Goal: Transaction & Acquisition: Purchase product/service

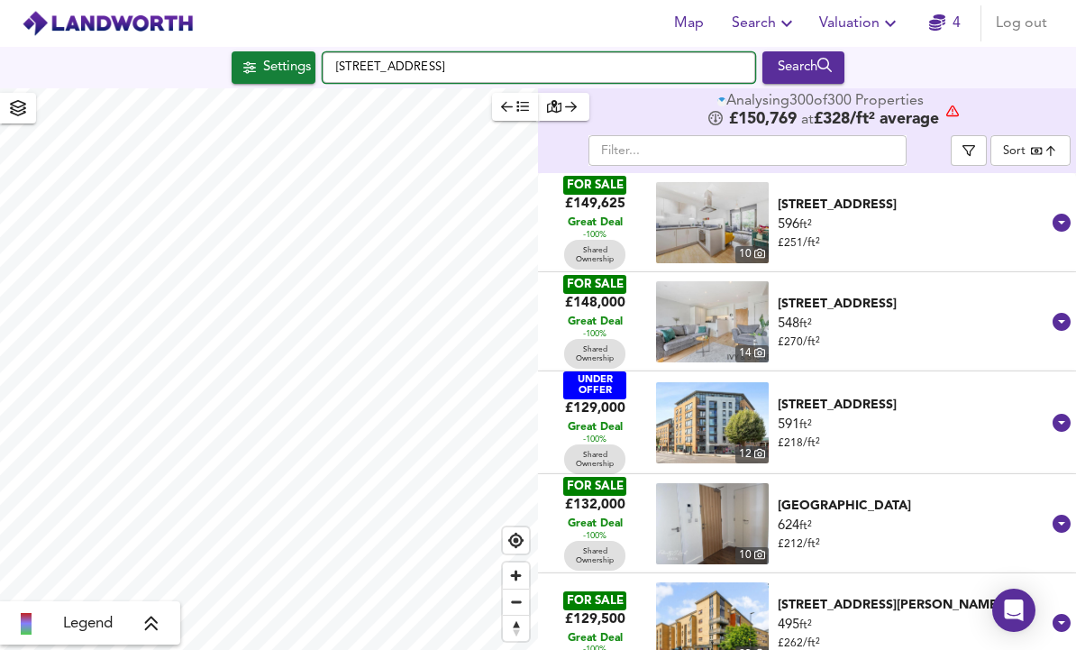
click at [364, 59] on input "[STREET_ADDRESS]" at bounding box center [539, 67] width 433 height 31
click at [356, 56] on input "[STREET_ADDRESS]" at bounding box center [539, 67] width 433 height 31
click at [360, 55] on input "[STREET_ADDRESS]" at bounding box center [539, 67] width 433 height 31
click at [360, 54] on input "[STREET_ADDRESS]" at bounding box center [539, 67] width 433 height 31
click at [351, 59] on input "[STREET_ADDRESS]" at bounding box center [539, 67] width 433 height 31
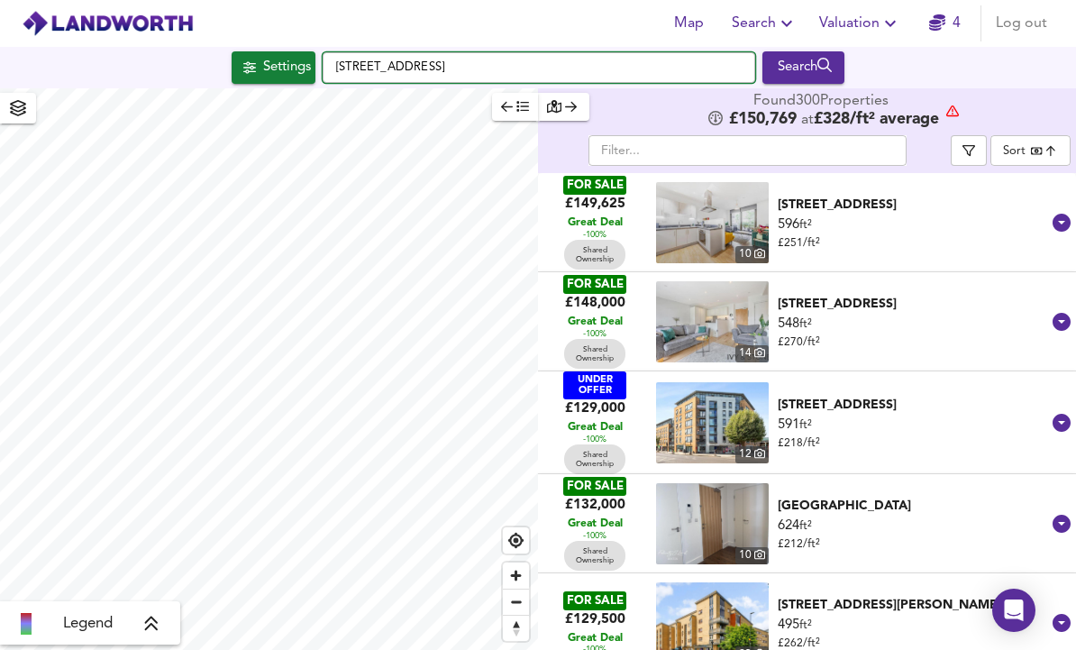
click at [373, 54] on input "[STREET_ADDRESS]" at bounding box center [539, 67] width 433 height 31
click at [372, 53] on input "[STREET_ADDRESS]" at bounding box center [539, 67] width 433 height 31
click at [379, 56] on input "[STREET_ADDRESS]" at bounding box center [539, 67] width 433 height 31
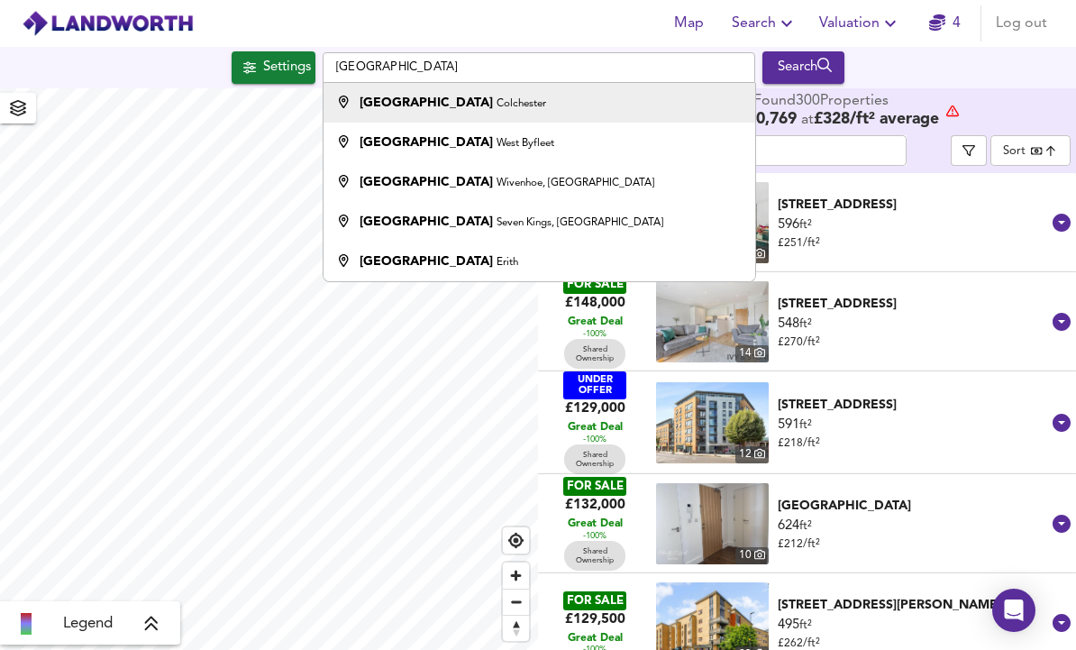
click at [385, 102] on strong "[GEOGRAPHIC_DATA]" at bounding box center [426, 102] width 133 height 13
type input "[GEOGRAPHIC_DATA], [GEOGRAPHIC_DATA]"
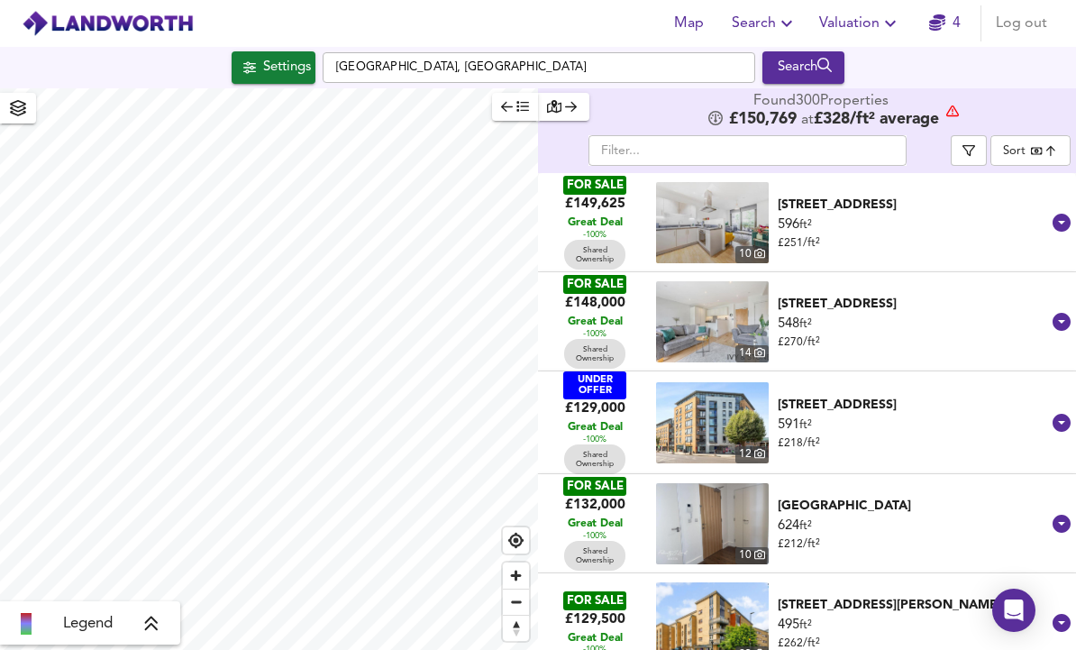
checkbox input "false"
checkbox input "true"
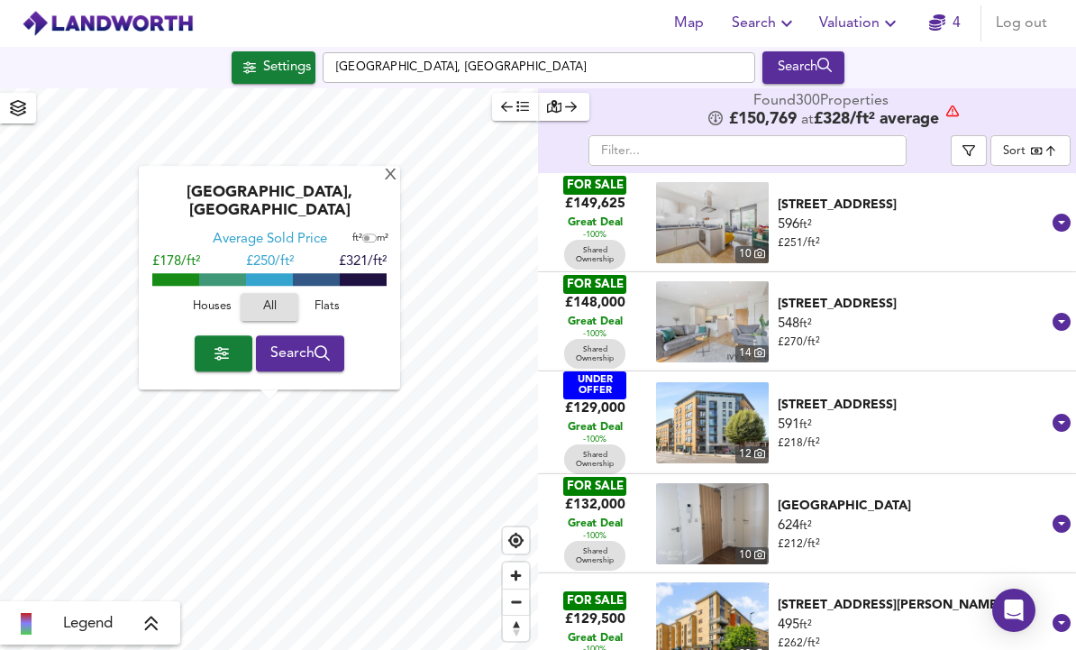
click at [263, 66] on div "Settings" at bounding box center [287, 67] width 48 height 23
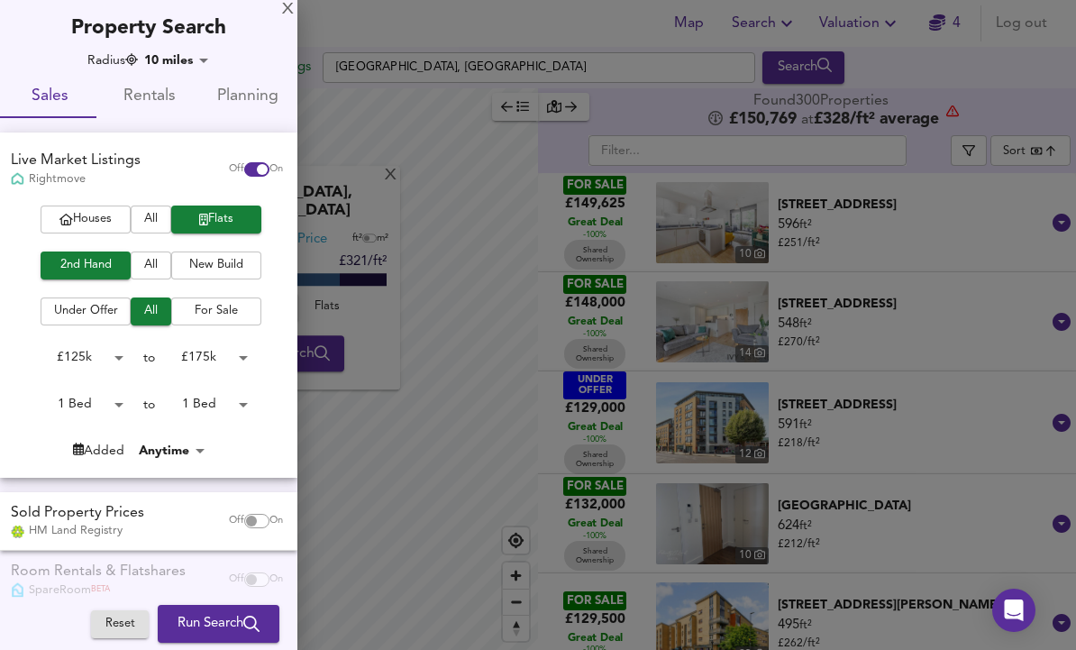
click at [168, 62] on body "Map Search Valuation 4 Log out Settings [GEOGRAPHIC_DATA] Search [GEOGRAPHIC_DA…" at bounding box center [538, 325] width 1076 height 650
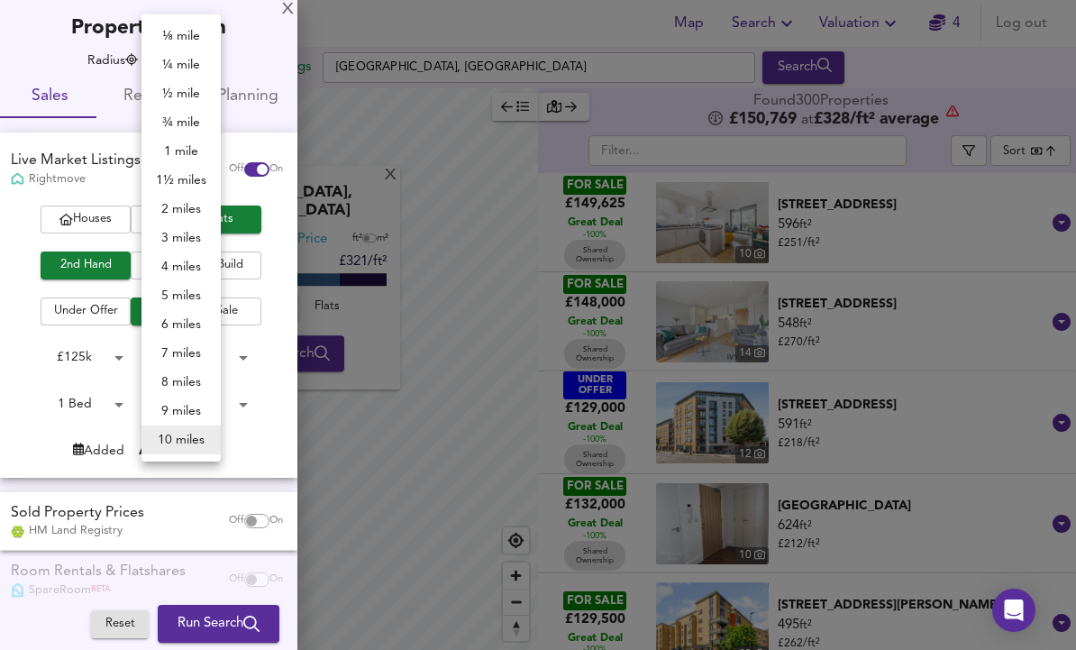
click at [189, 149] on li "1 mile" at bounding box center [180, 151] width 79 height 29
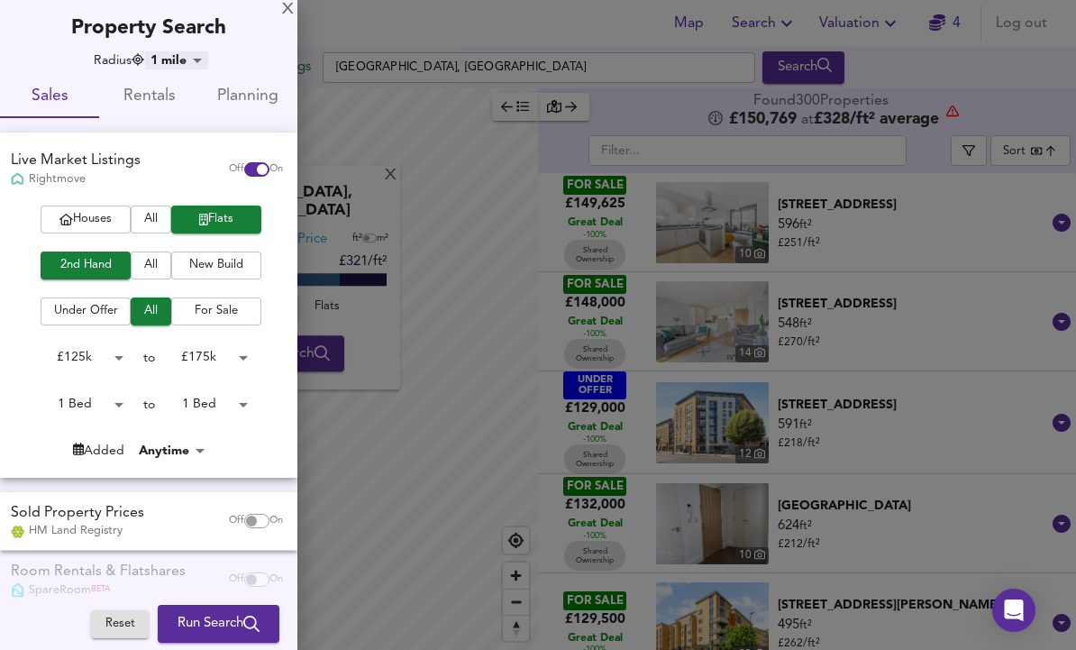
type input "1609"
click at [338, 229] on div at bounding box center [538, 325] width 1076 height 650
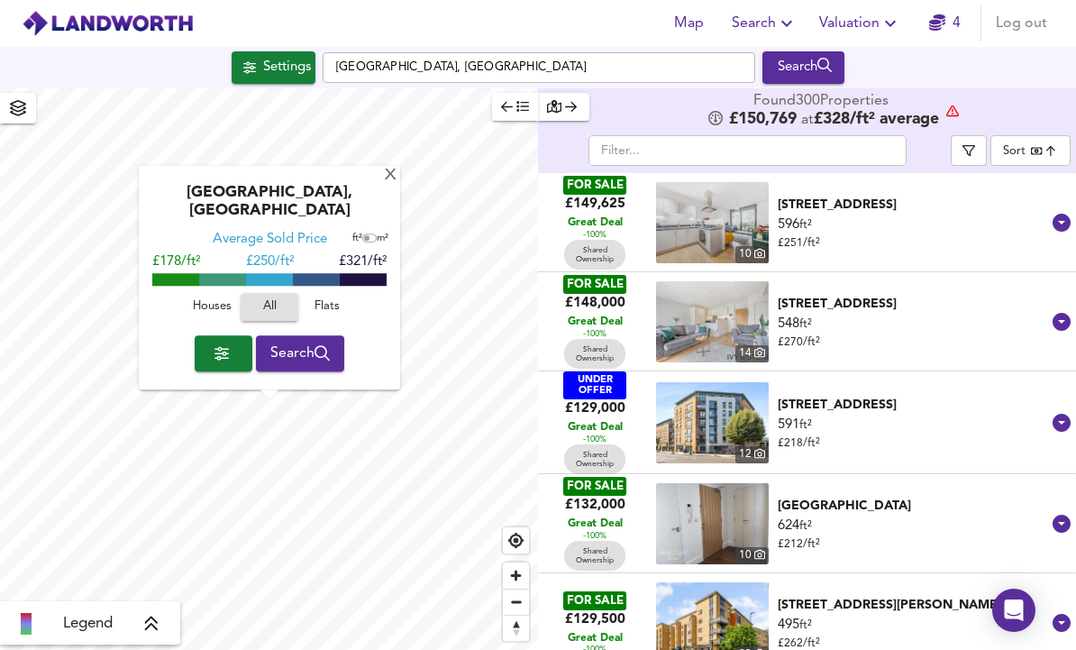
click at [209, 355] on span "button" at bounding box center [223, 353] width 29 height 25
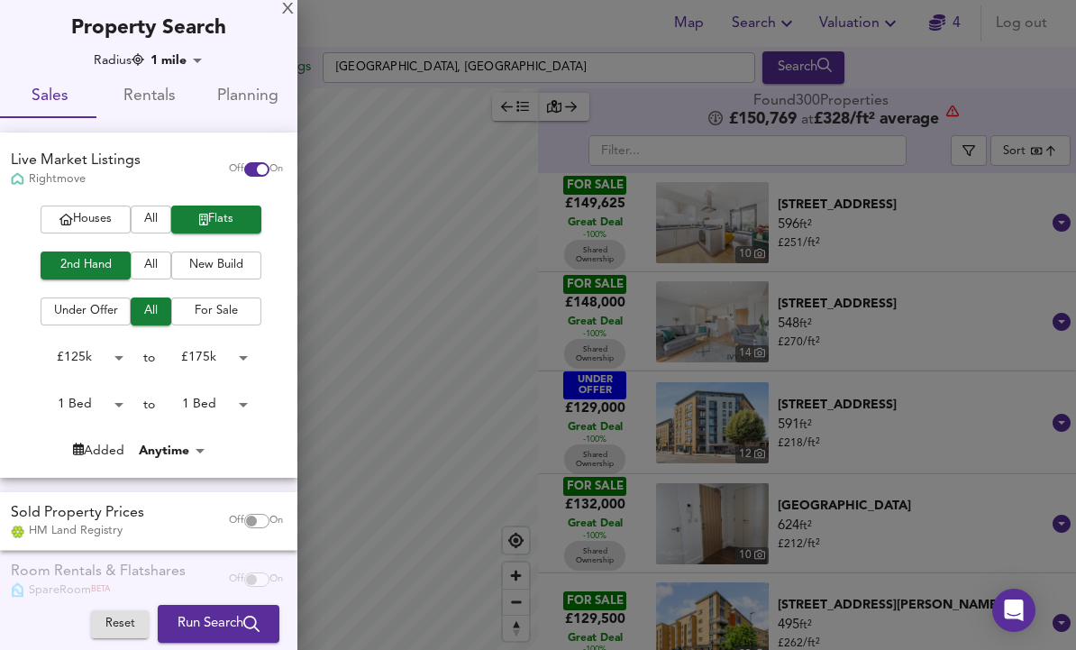
click at [205, 351] on body "Map Search Valuation 4 Log out Settings [GEOGRAPHIC_DATA] Search Legend Found 3…" at bounding box center [538, 325] width 1076 height 650
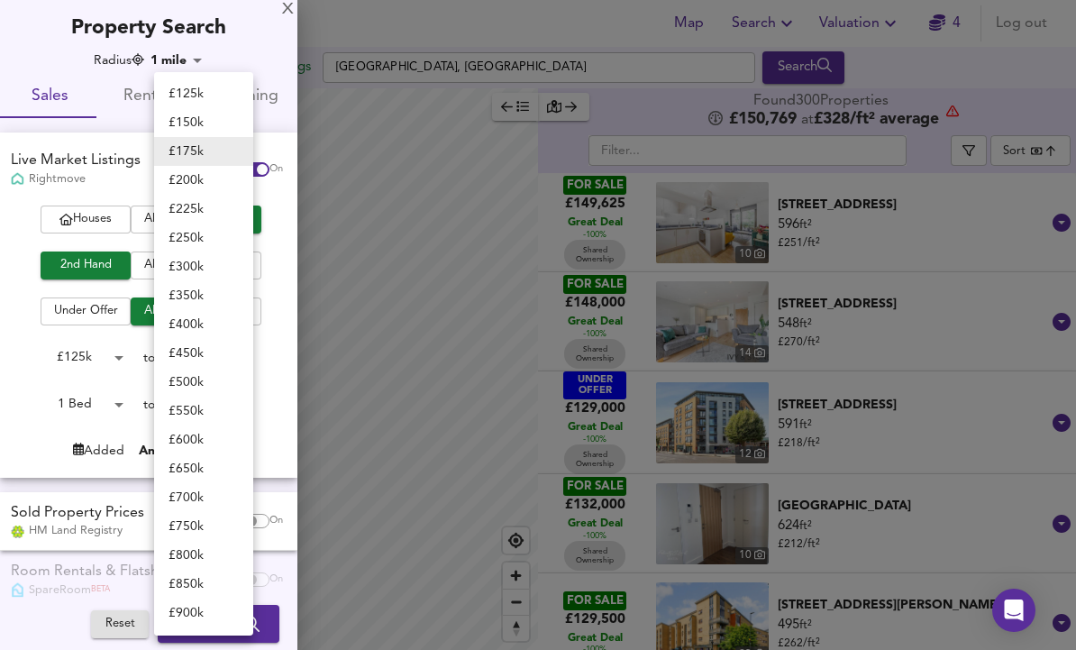
click at [57, 395] on div at bounding box center [538, 325] width 1076 height 650
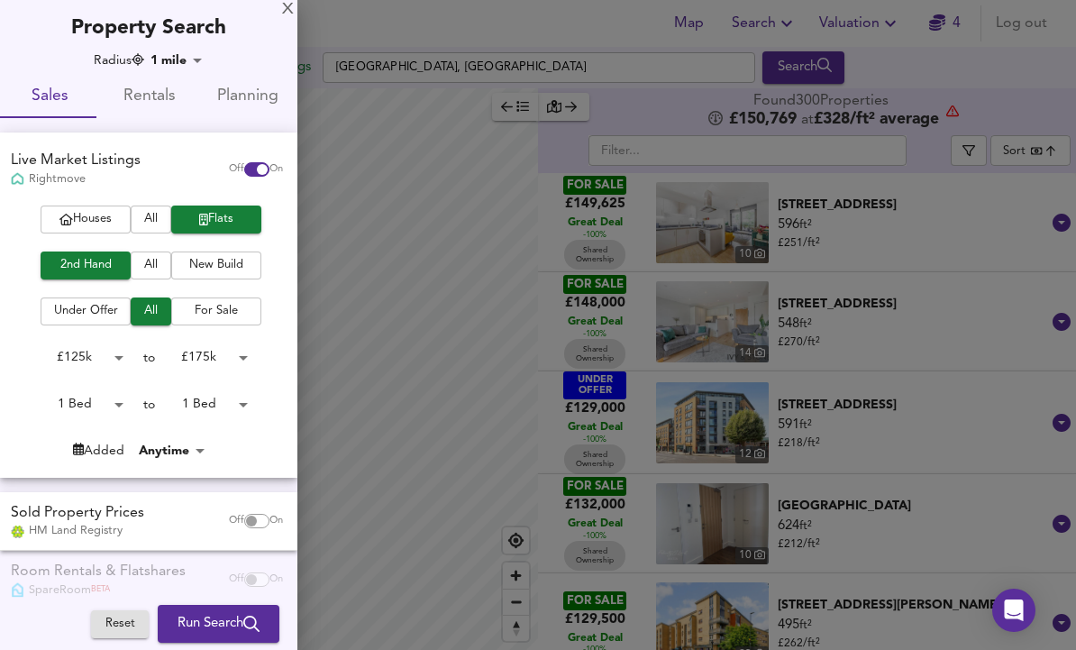
click at [101, 405] on body "Map Search Valuation 4 Log out Settings [GEOGRAPHIC_DATA] Search Legend Found 3…" at bounding box center [538, 325] width 1076 height 650
click at [221, 353] on div at bounding box center [538, 325] width 1076 height 650
click at [78, 219] on span "Houses" at bounding box center [86, 219] width 72 height 21
click at [140, 224] on span "All" at bounding box center [151, 219] width 23 height 21
click at [88, 213] on span "Houses" at bounding box center [86, 219] width 72 height 21
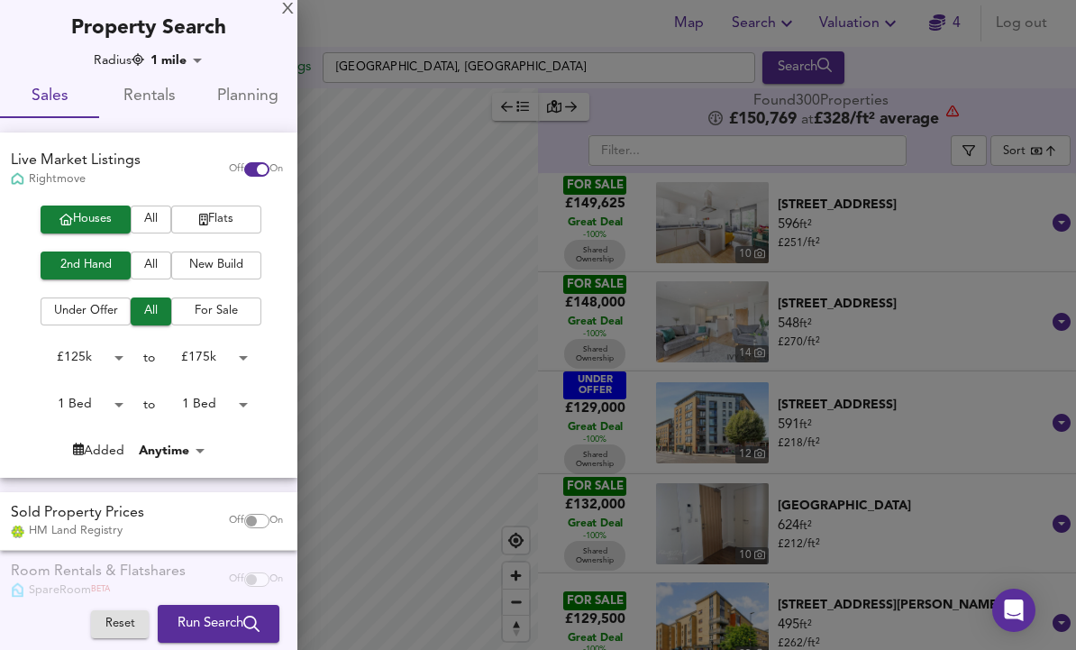
click at [81, 351] on body "Map Search Valuation 4 Log out Settings [GEOGRAPHIC_DATA] Search Legend Found 3…" at bounding box center [538, 325] width 1076 height 650
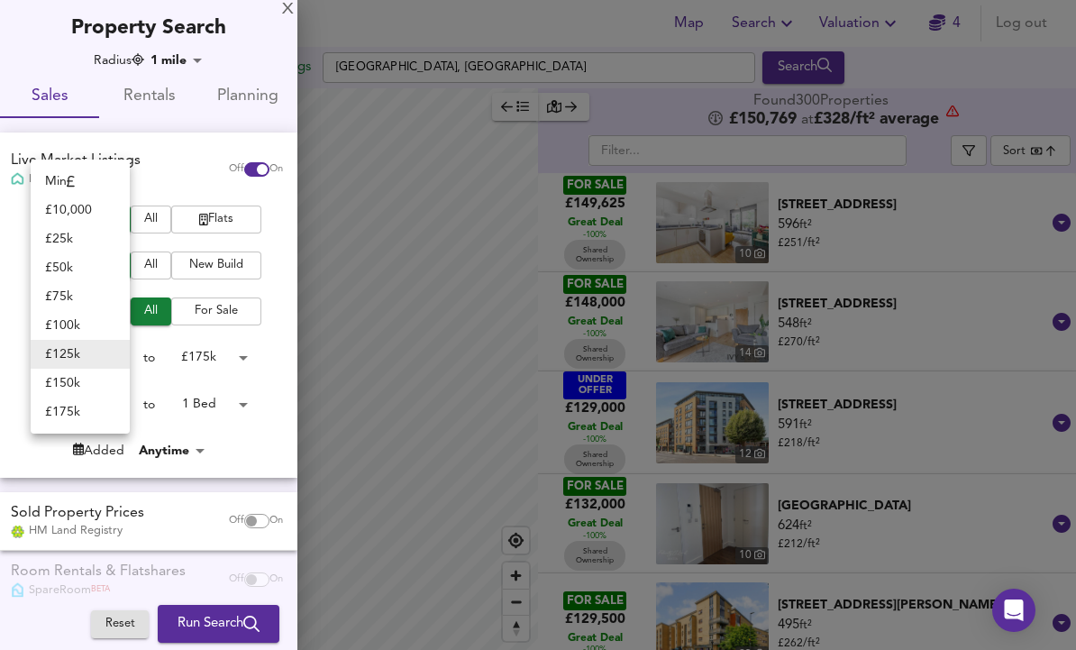
click at [74, 409] on li "£ 175k" at bounding box center [80, 411] width 99 height 29
type input "175000"
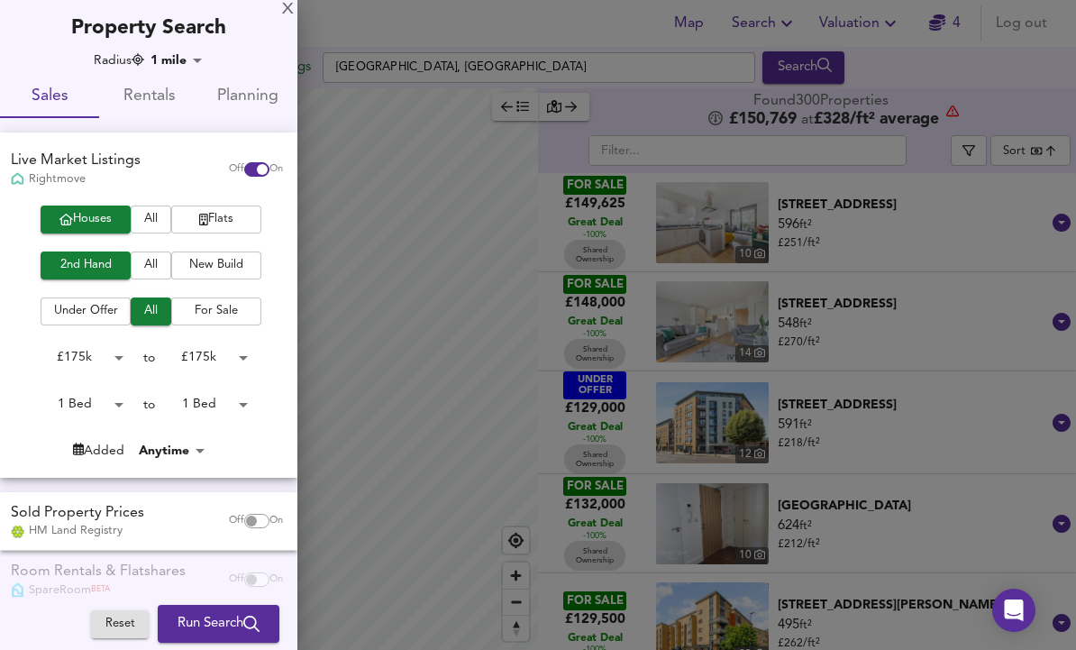
click at [64, 389] on body "Map Search Valuation 4 Log out Settings [GEOGRAPHIC_DATA] Search Legend Found 3…" at bounding box center [538, 325] width 1076 height 650
click at [63, 363] on li "Min" at bounding box center [80, 372] width 99 height 29
type input "0"
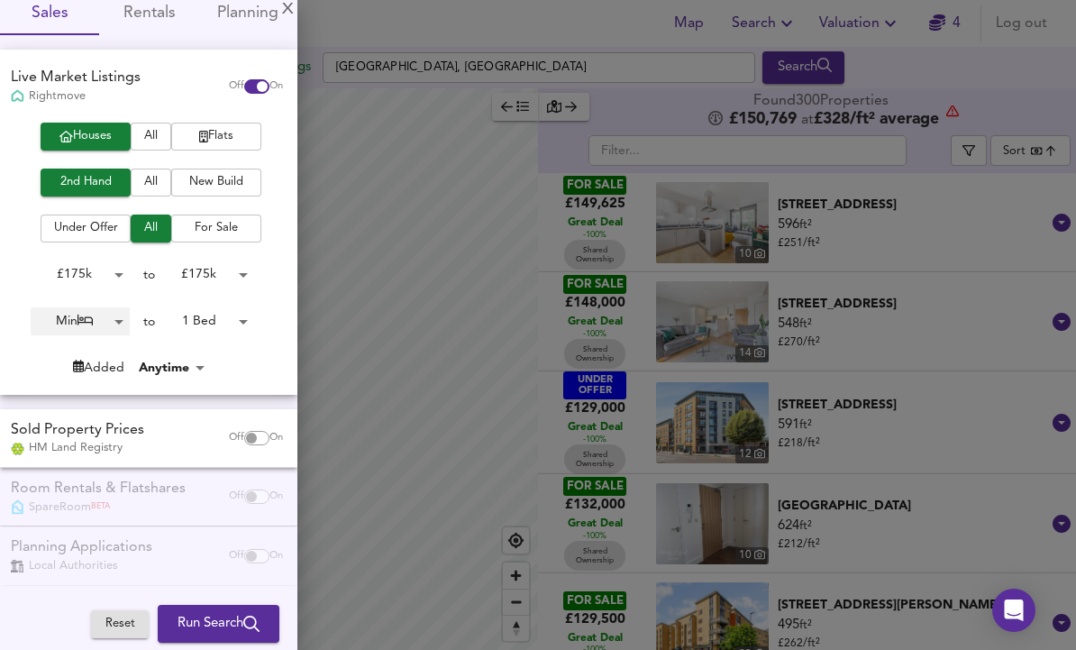
scroll to position [82, 0]
click at [203, 324] on body "Map Search Valuation 4 Log out Settings [GEOGRAPHIC_DATA] Search Legend Found 3…" at bounding box center [538, 325] width 1076 height 650
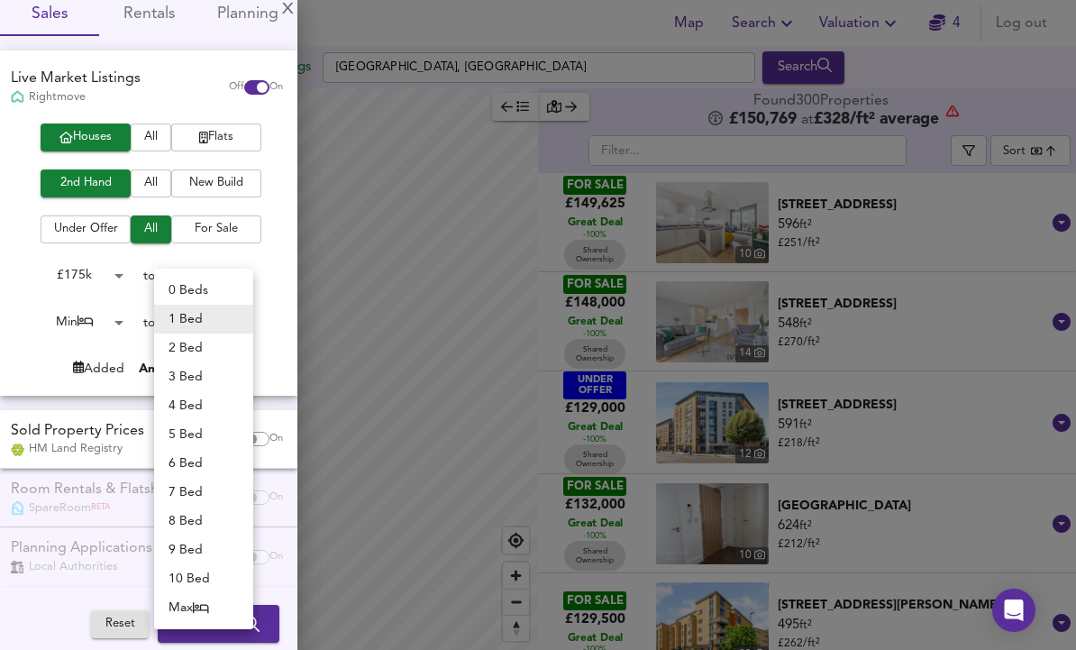
click at [188, 598] on li "Max" at bounding box center [203, 607] width 99 height 29
type input "50"
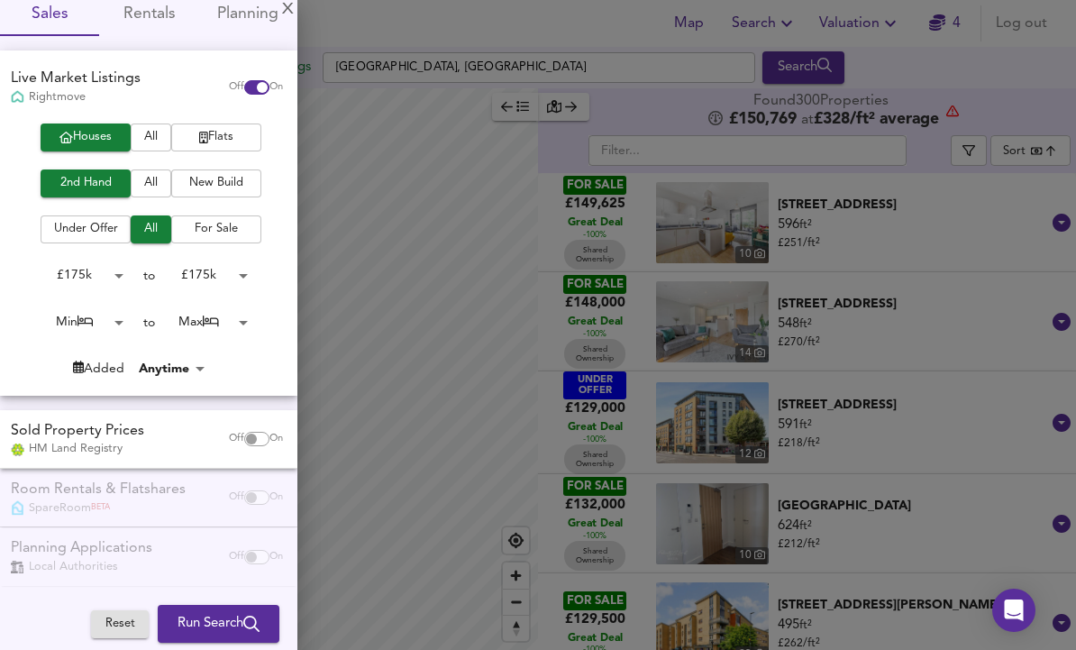
click at [72, 311] on body "Map Search Valuation 4 Log out Settings [GEOGRAPHIC_DATA] Search Legend Found 3…" at bounding box center [538, 325] width 1076 height 650
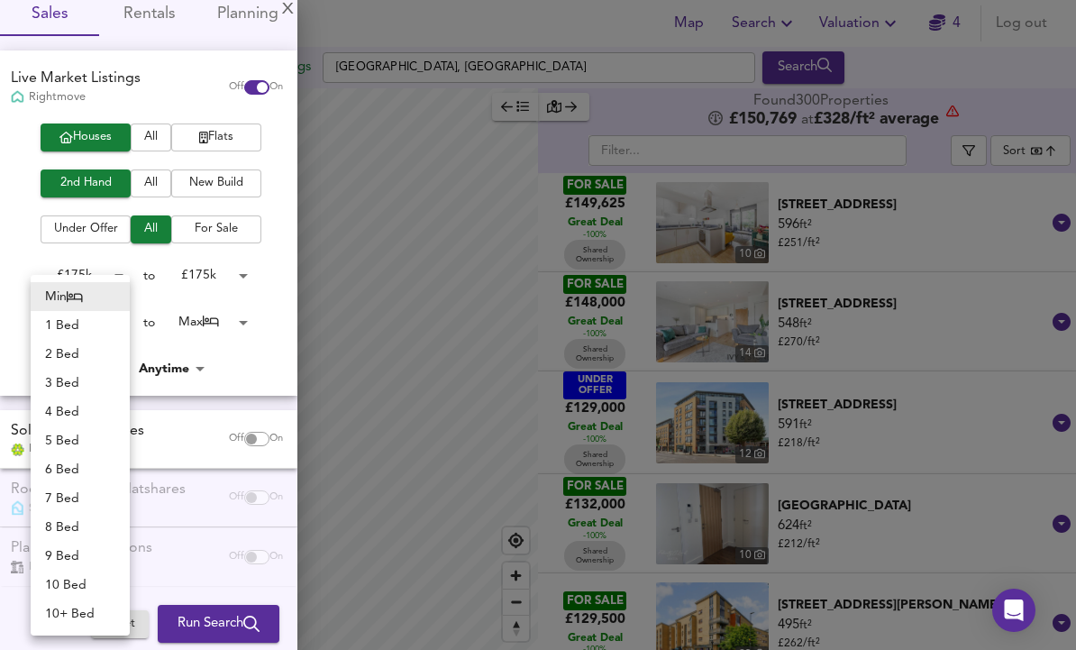
click at [53, 378] on li "3 Bed" at bounding box center [80, 383] width 99 height 29
type input "3"
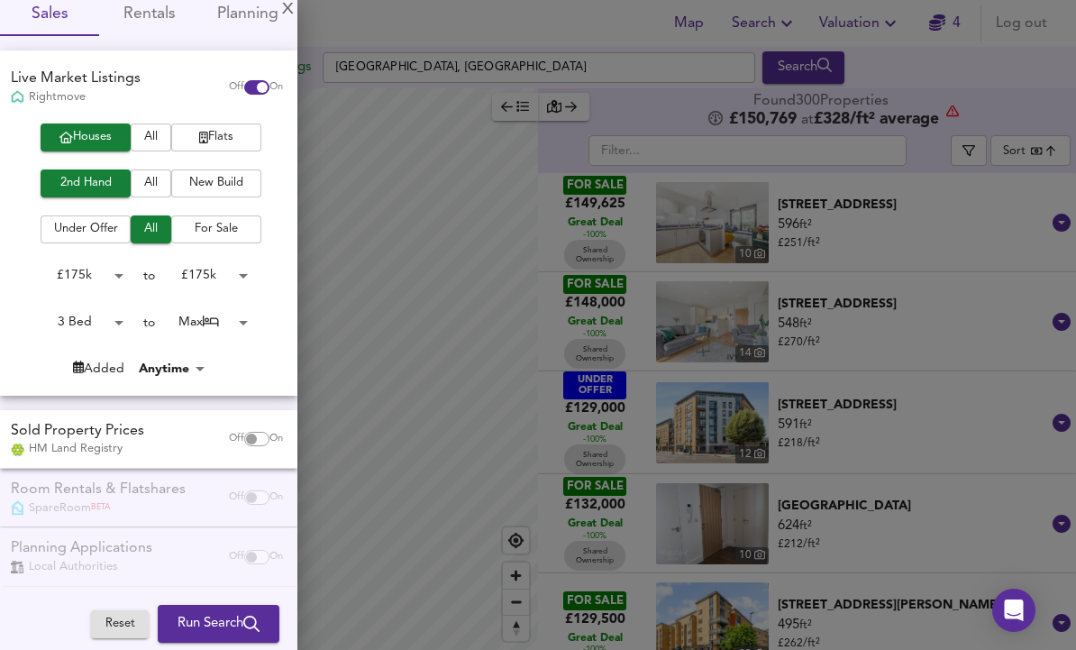
click at [226, 262] on body "Map Search Valuation 4 Log out Settings [GEOGRAPHIC_DATA] Search Legend Found 3…" at bounding box center [538, 325] width 1076 height 650
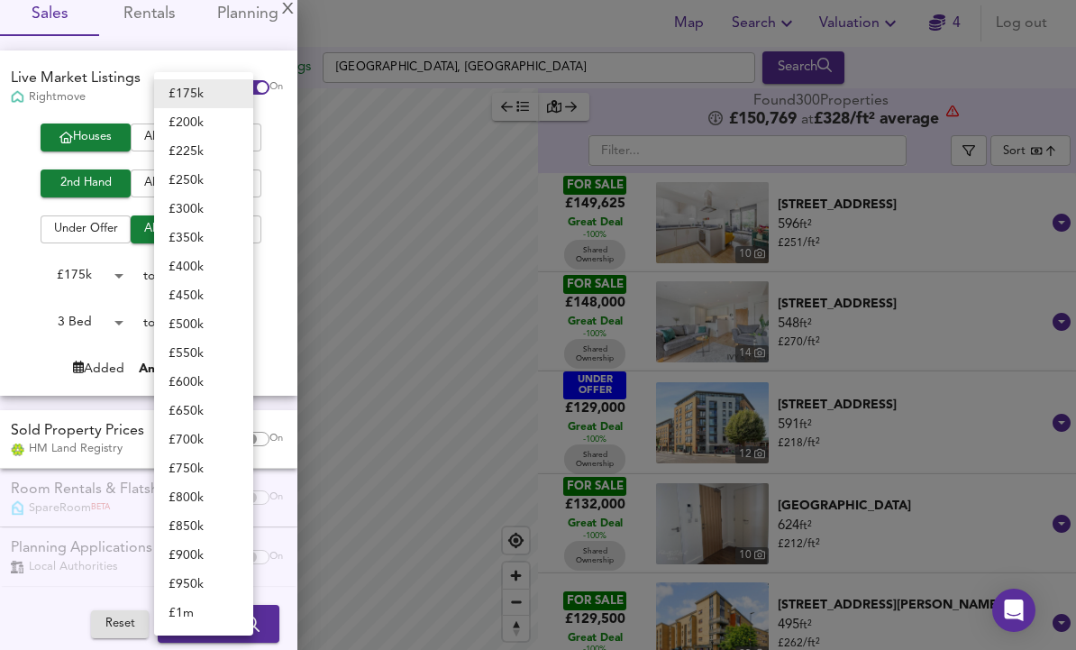
click at [194, 213] on li "£ 300k" at bounding box center [203, 209] width 99 height 29
type input "300000"
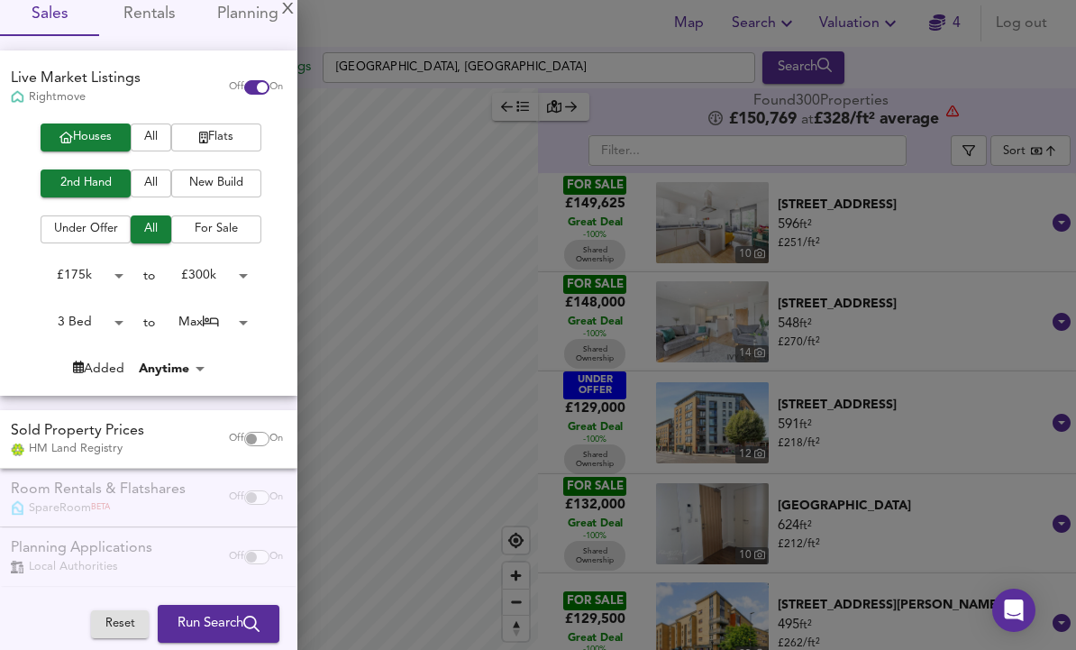
click at [249, 440] on input "checkbox" at bounding box center [251, 439] width 43 height 14
checkbox input "true"
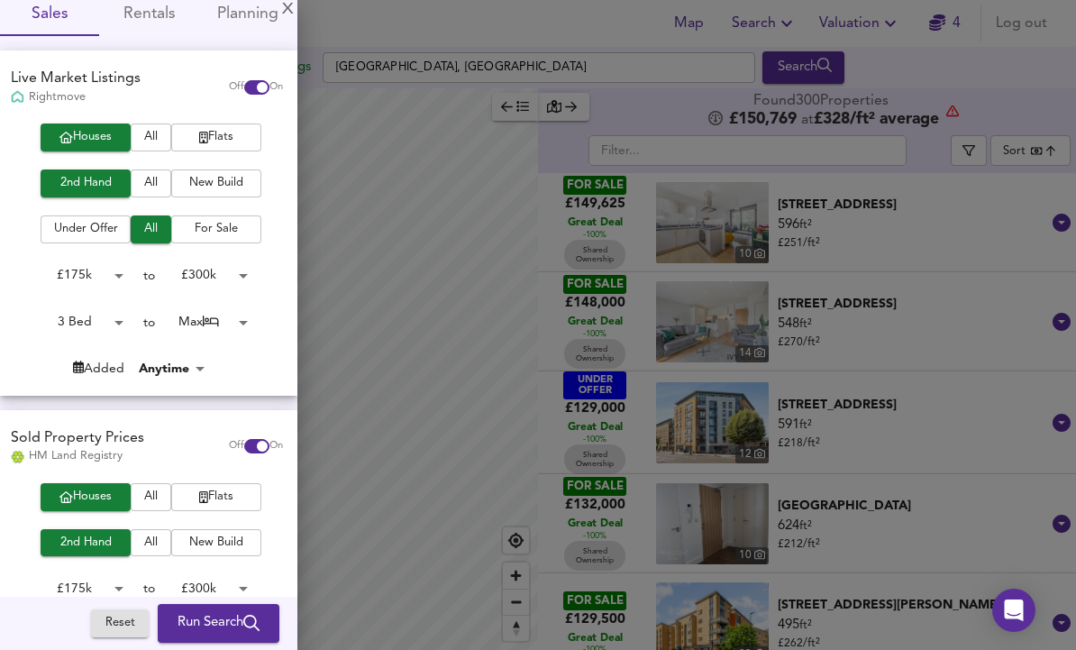
click at [200, 269] on body "Map Search Valuation 4 Log out Settings [GEOGRAPHIC_DATA] Search Legend Found 3…" at bounding box center [538, 325] width 1076 height 650
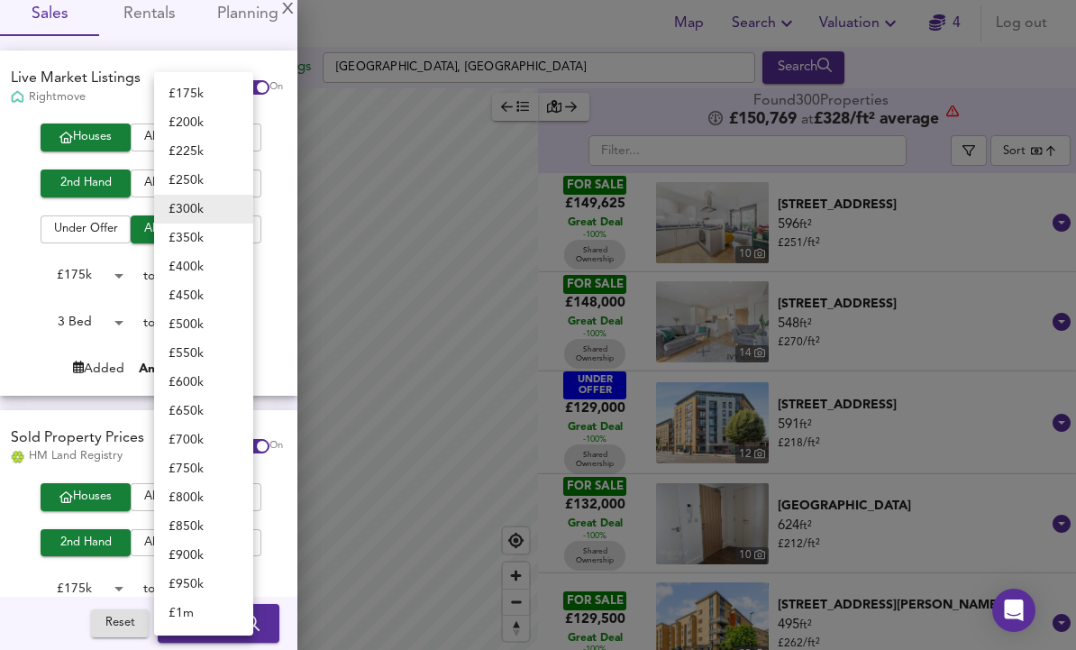
click at [192, 273] on li "£ 400k" at bounding box center [203, 266] width 99 height 29
type input "400000"
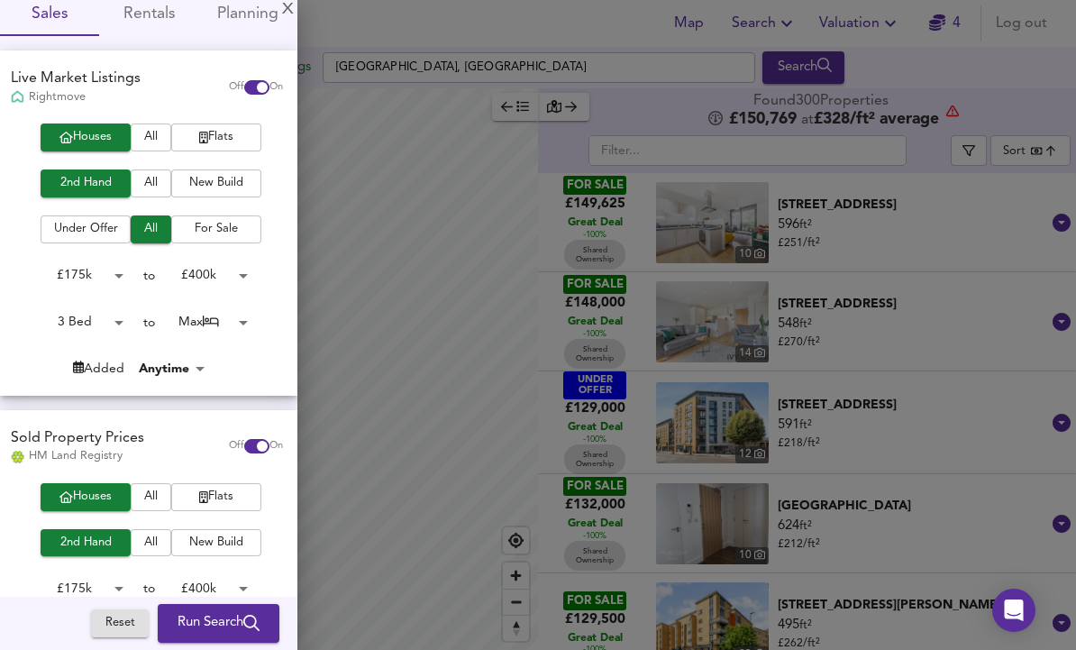
click at [238, 607] on button "Run Search" at bounding box center [219, 624] width 122 height 38
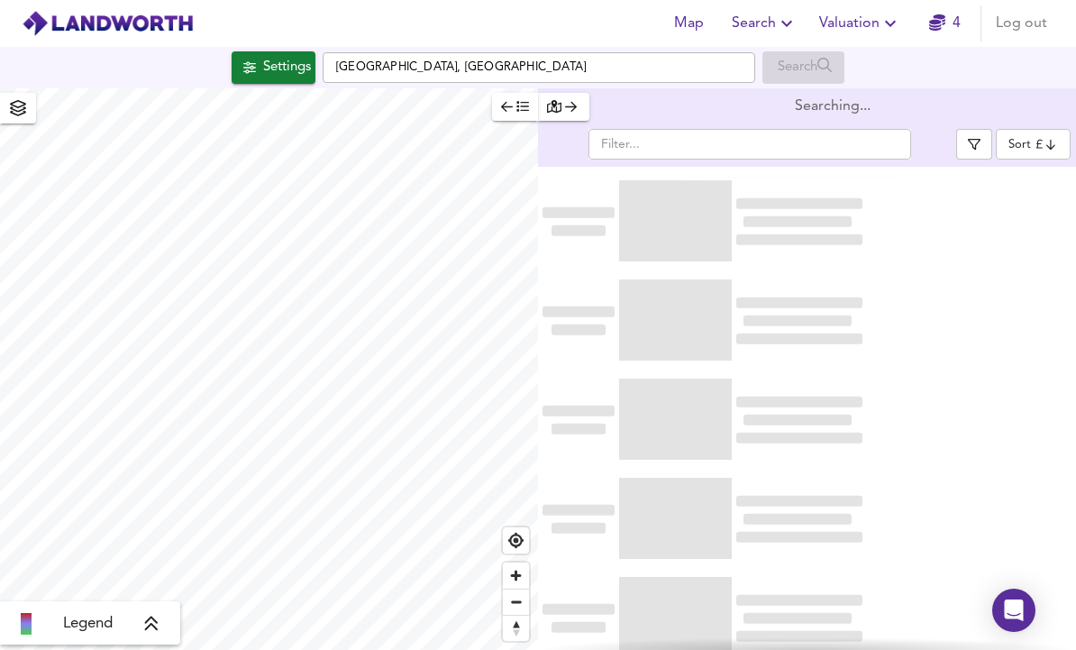
scroll to position [60, 0]
type input "bestdeal"
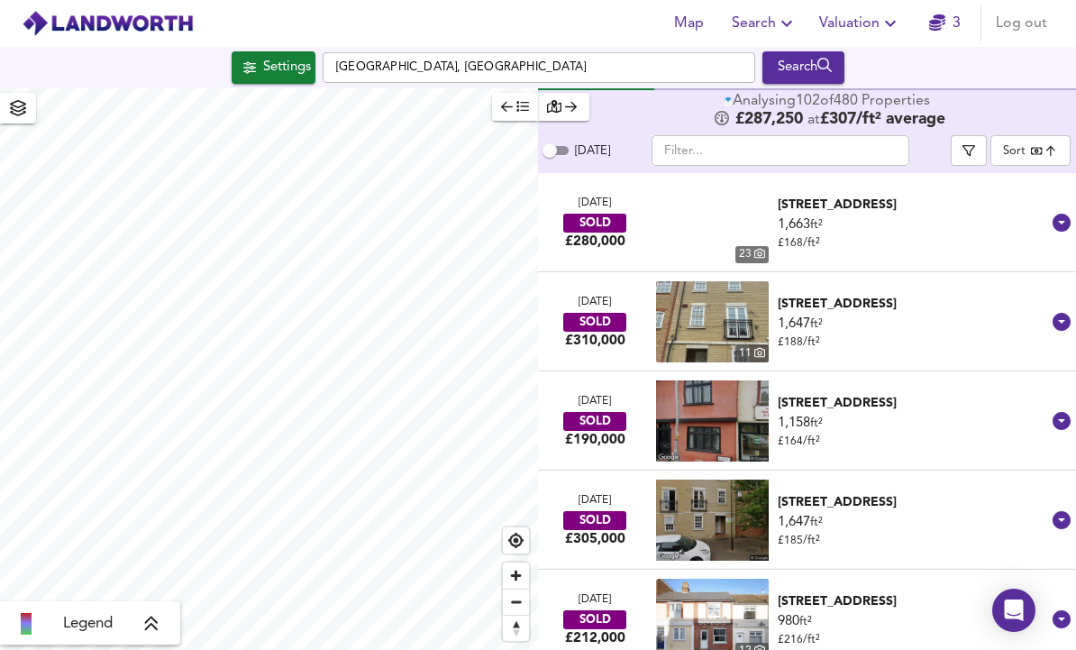
click at [965, 135] on button "button" at bounding box center [969, 150] width 36 height 31
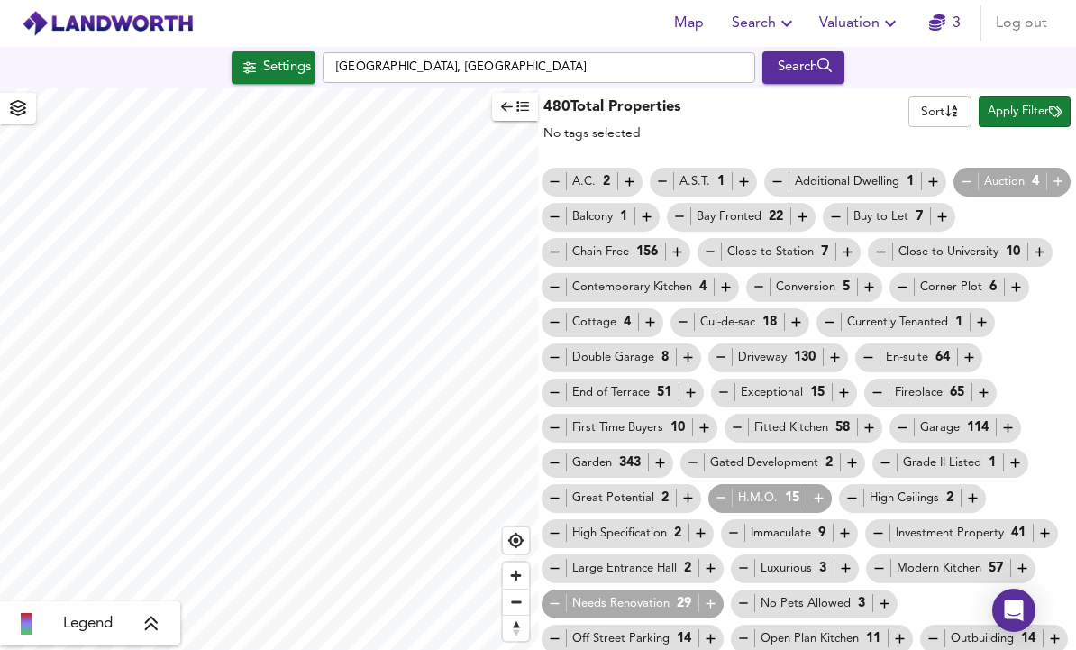
scroll to position [0, 0]
click at [506, 96] on span "button" at bounding box center [515, 106] width 28 height 21
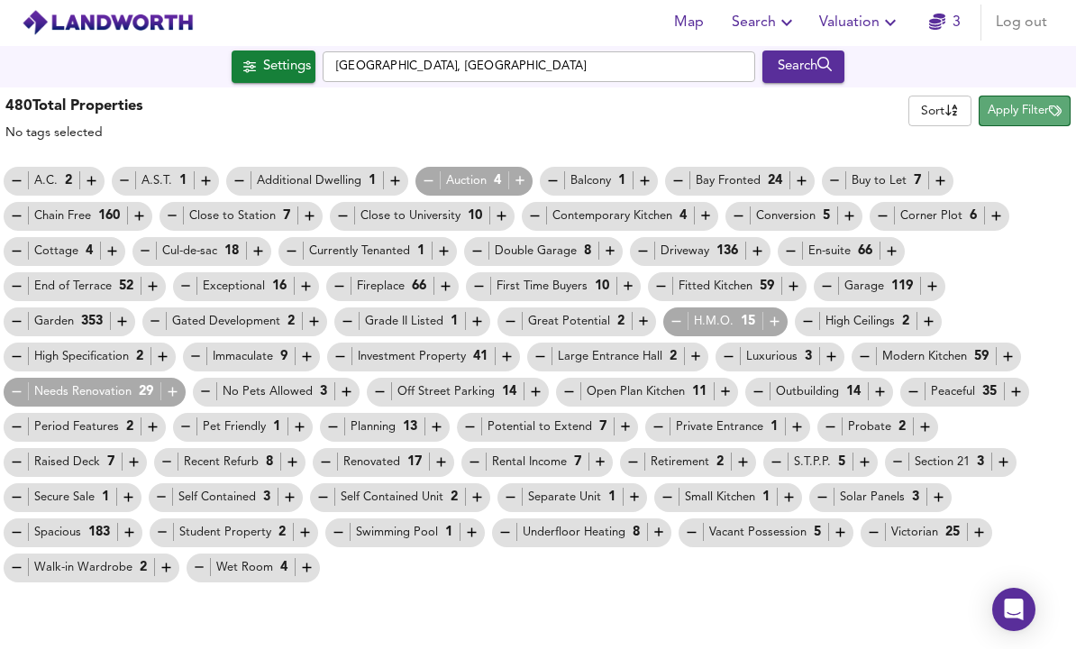
click at [1036, 120] on span "Apply Filter" at bounding box center [1025, 112] width 74 height 21
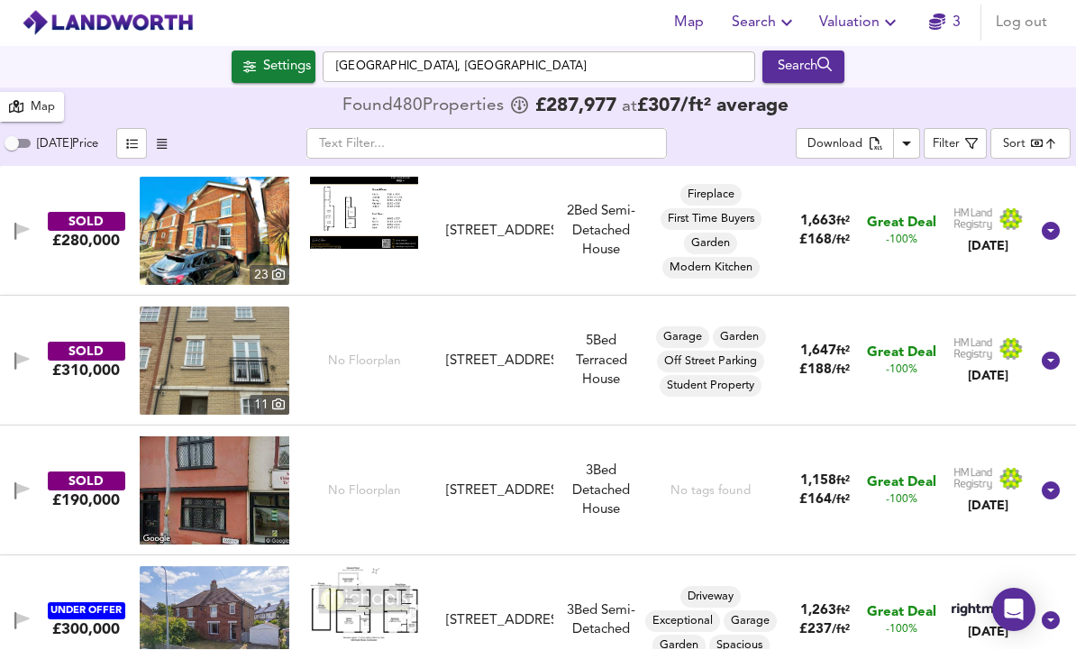
click at [30, 113] on div "Map" at bounding box center [32, 107] width 46 height 23
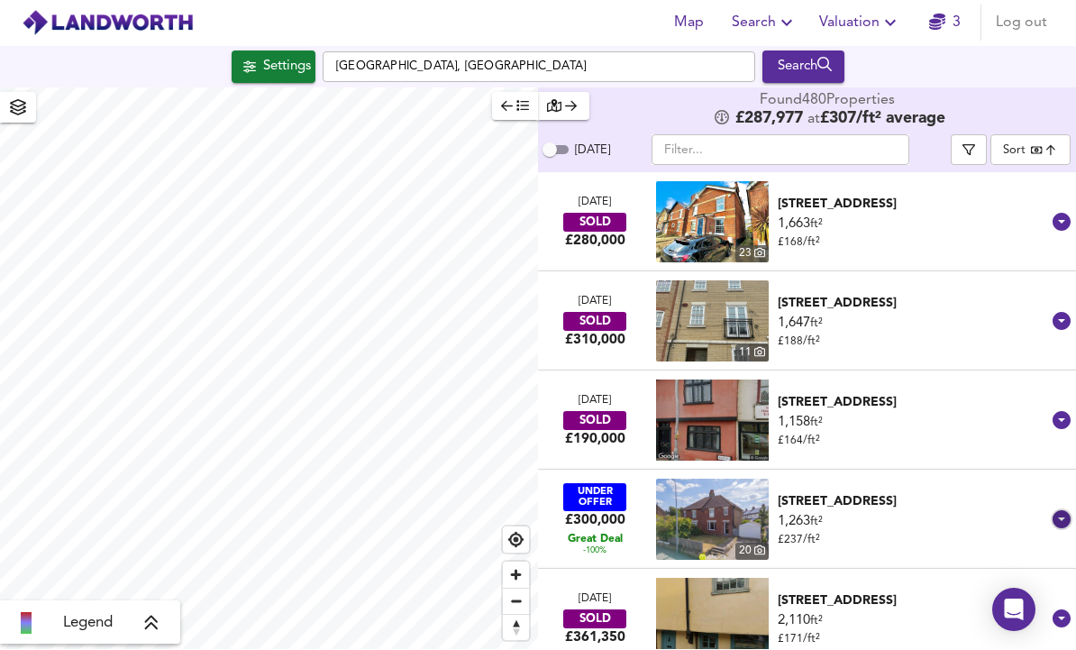
click at [1054, 519] on icon at bounding box center [1062, 520] width 18 height 18
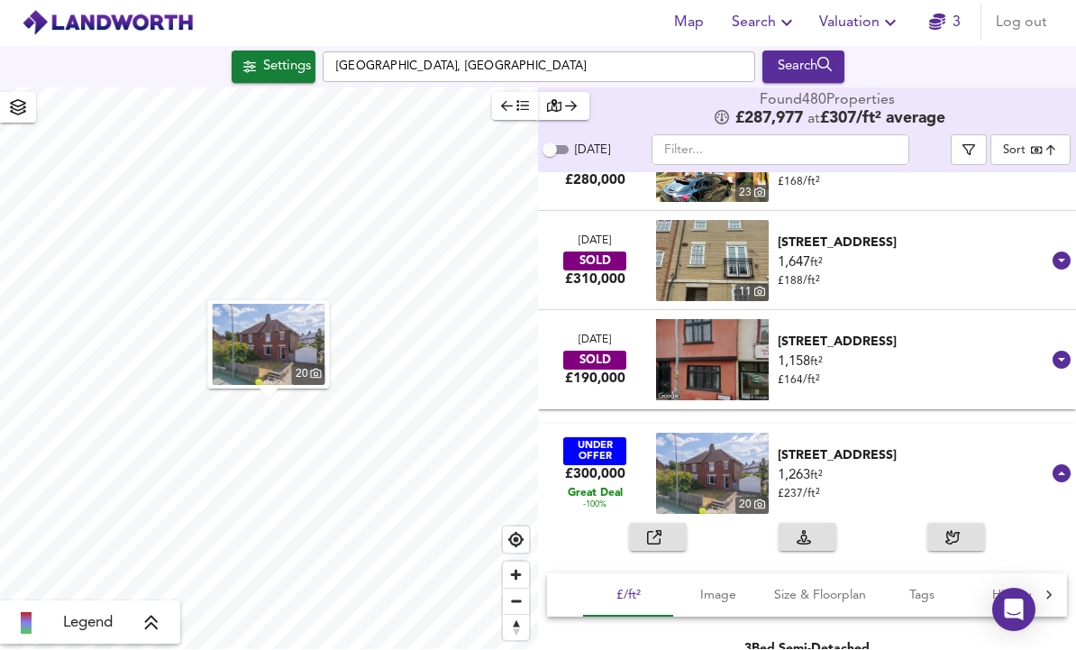
scroll to position [64, 0]
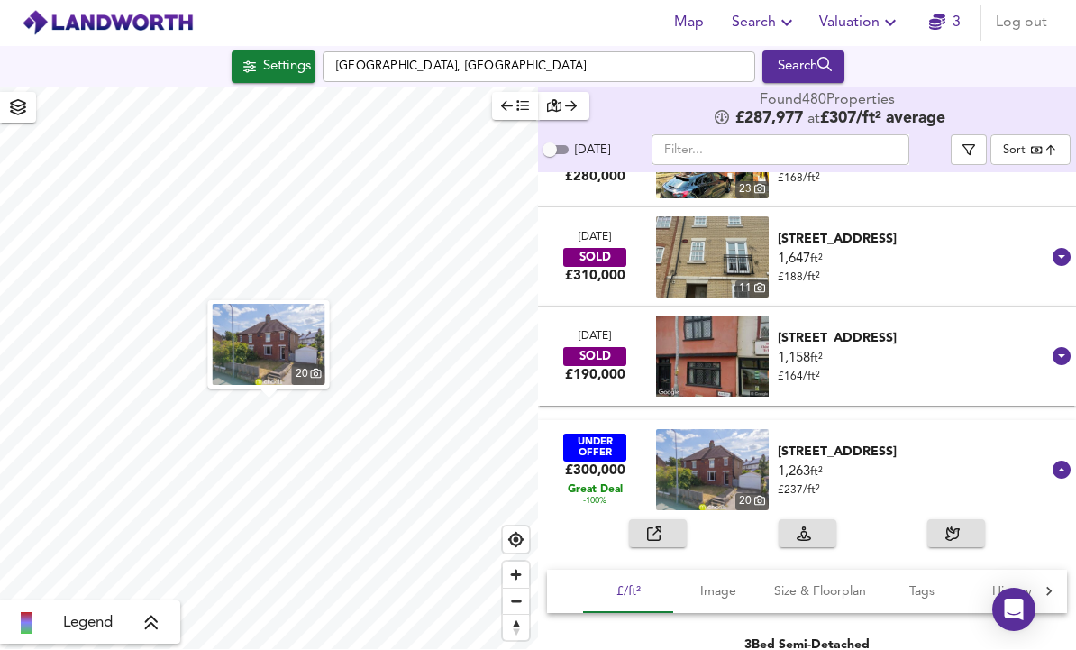
click at [1063, 469] on icon at bounding box center [1062, 471] width 22 height 22
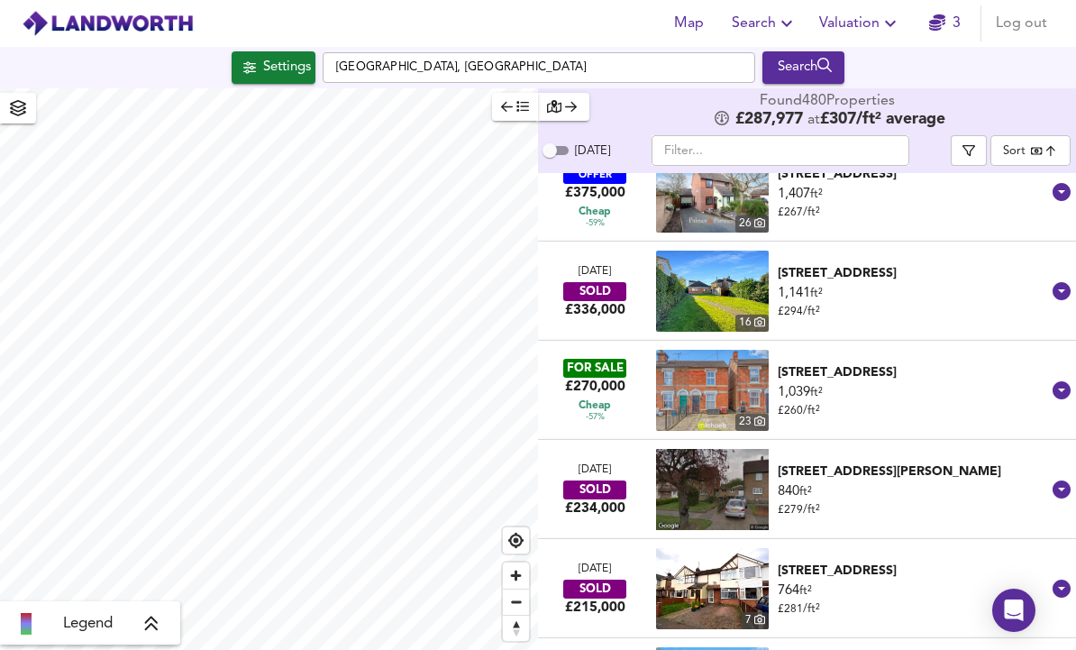
scroll to position [4790, 0]
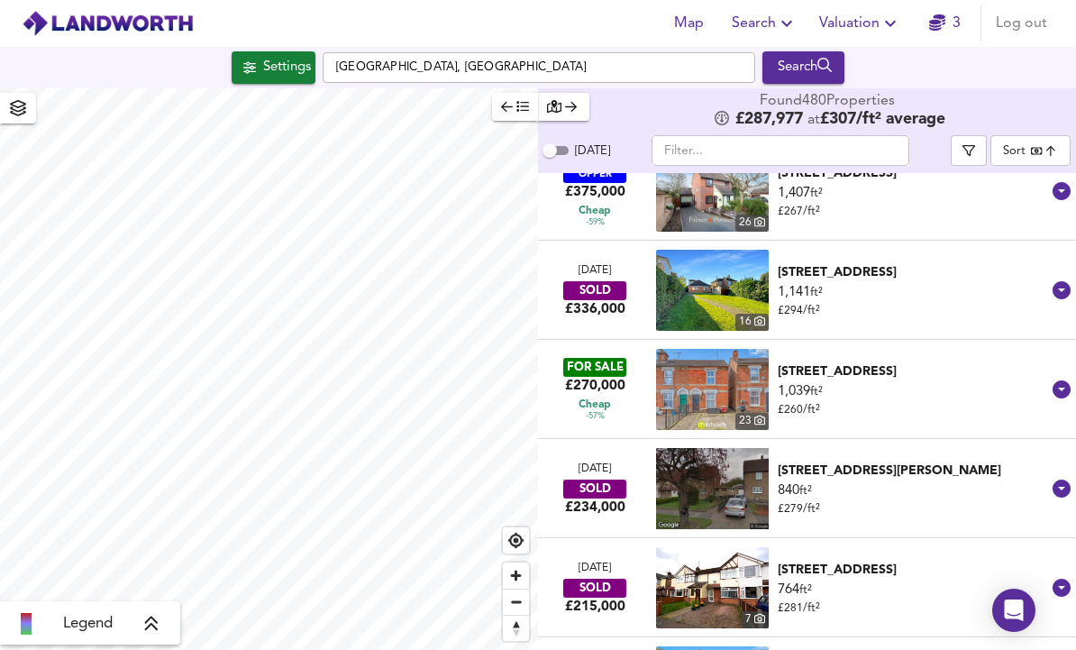
click at [1067, 389] on icon at bounding box center [1062, 389] width 18 height 18
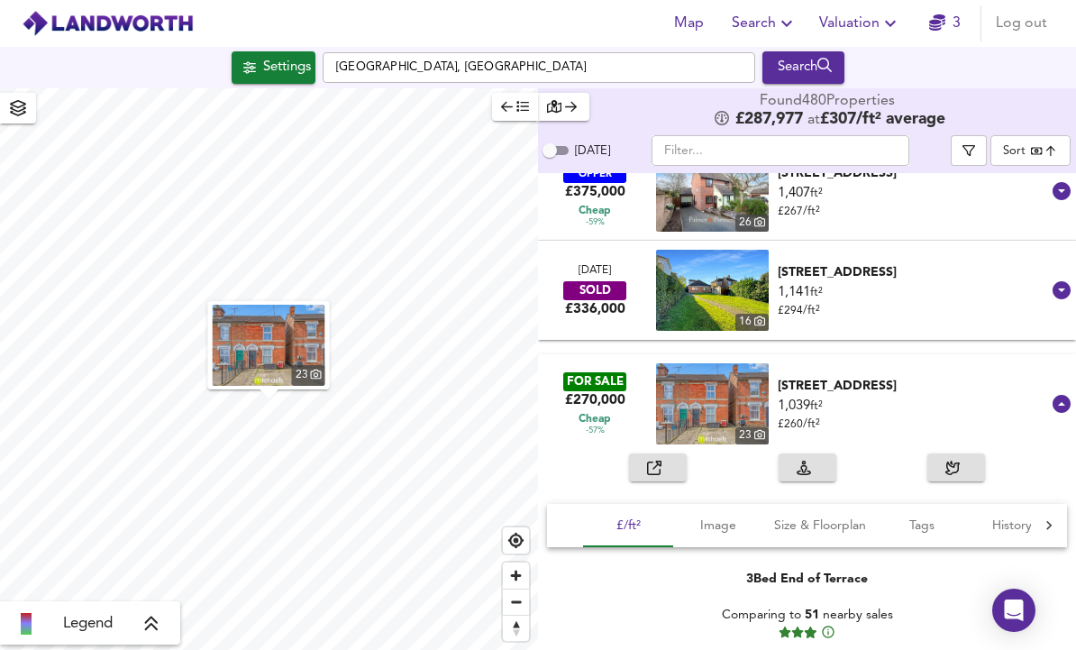
click at [645, 477] on button "button" at bounding box center [658, 467] width 58 height 28
click at [1059, 397] on icon at bounding box center [1062, 404] width 18 height 18
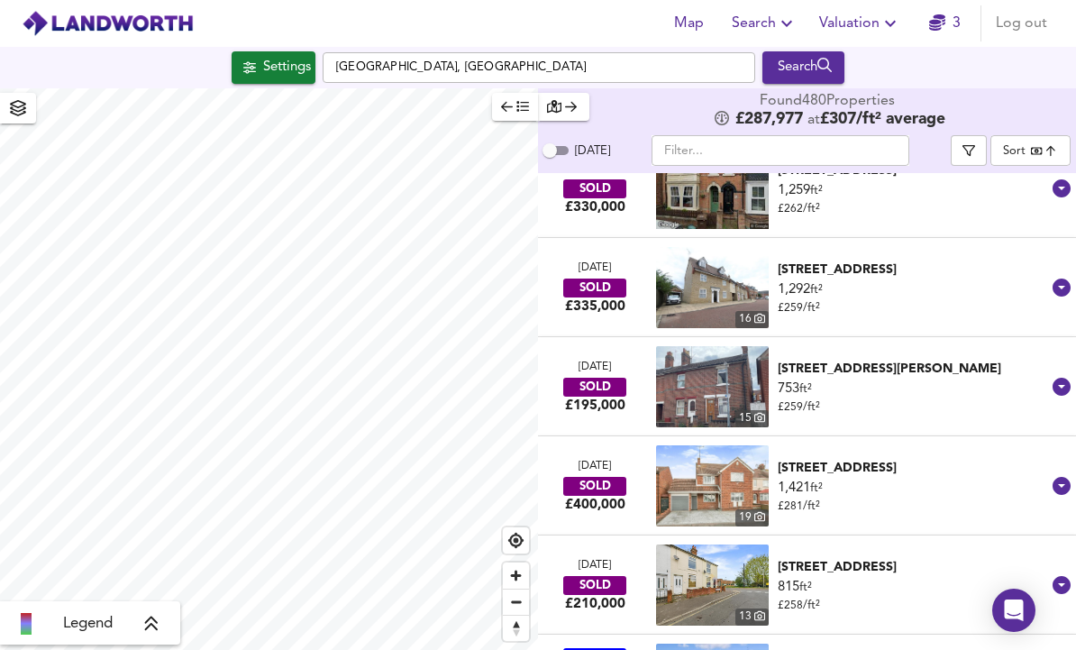
scroll to position [6286, 0]
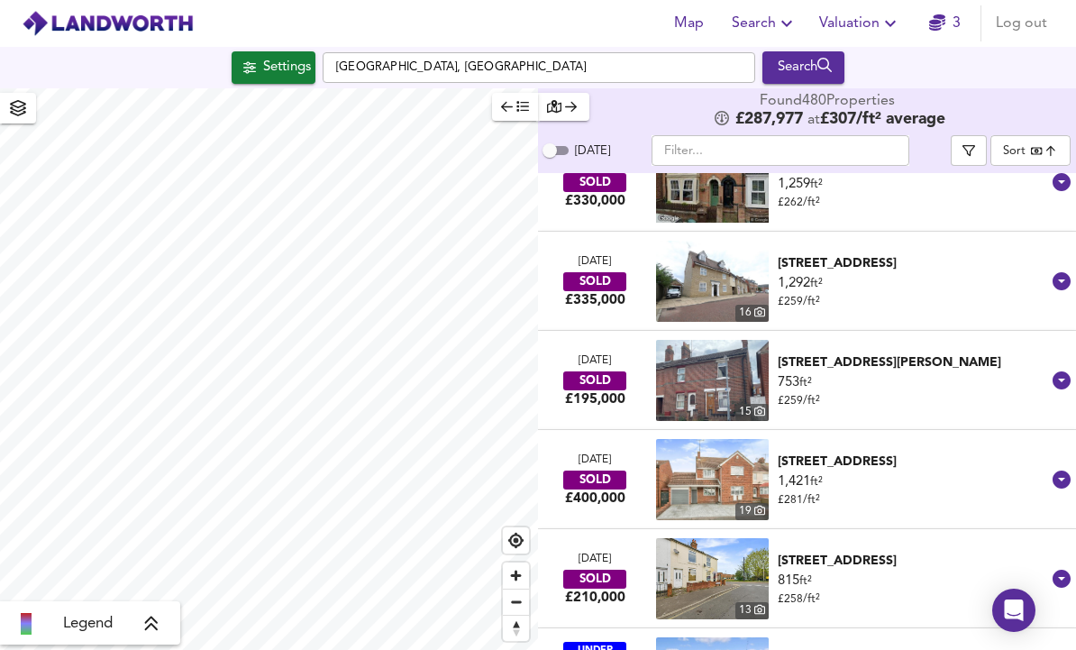
click at [263, 68] on div "Settings" at bounding box center [287, 67] width 48 height 23
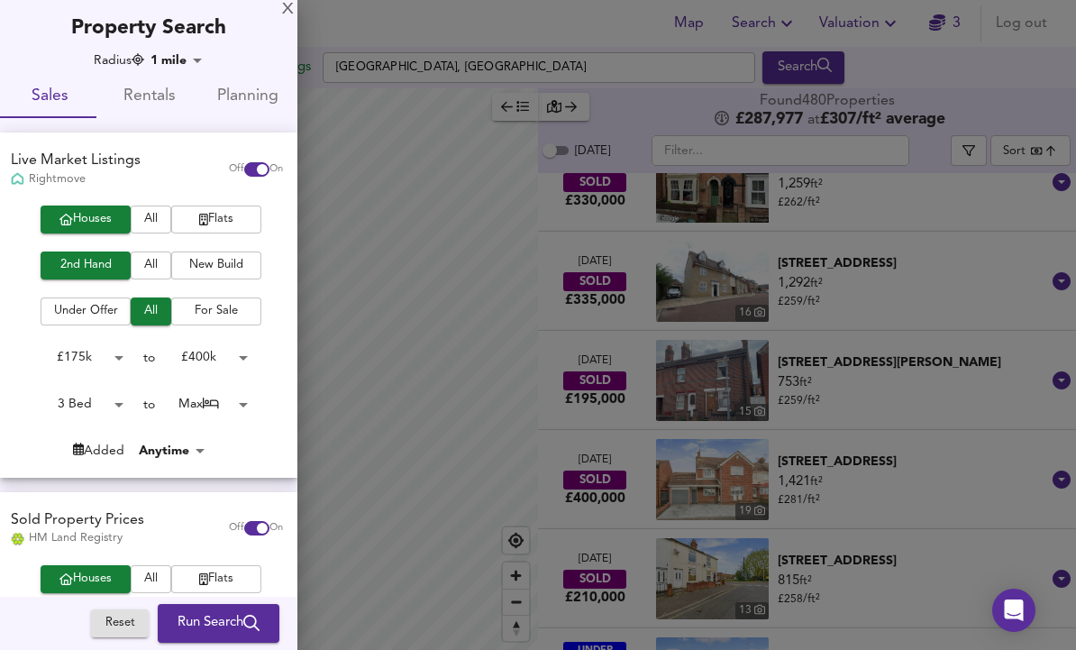
click at [181, 65] on body "Map Search Valuation 3 Log out Settings [GEOGRAPHIC_DATA] Search Legend Found 4…" at bounding box center [538, 325] width 1076 height 650
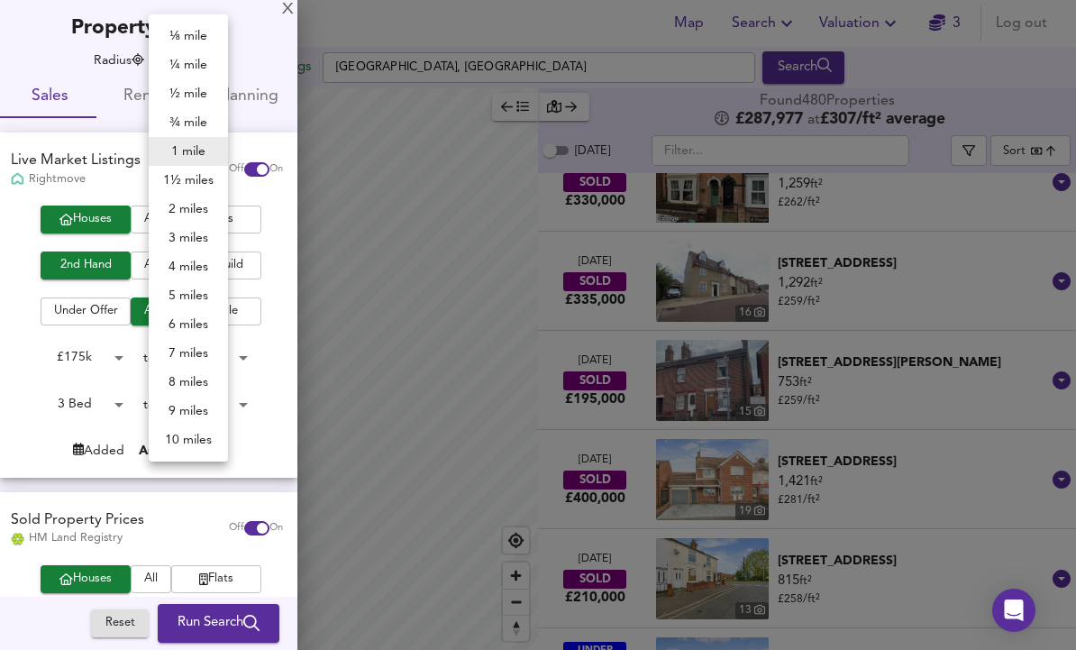
click at [177, 122] on li "¾ mile" at bounding box center [188, 122] width 79 height 29
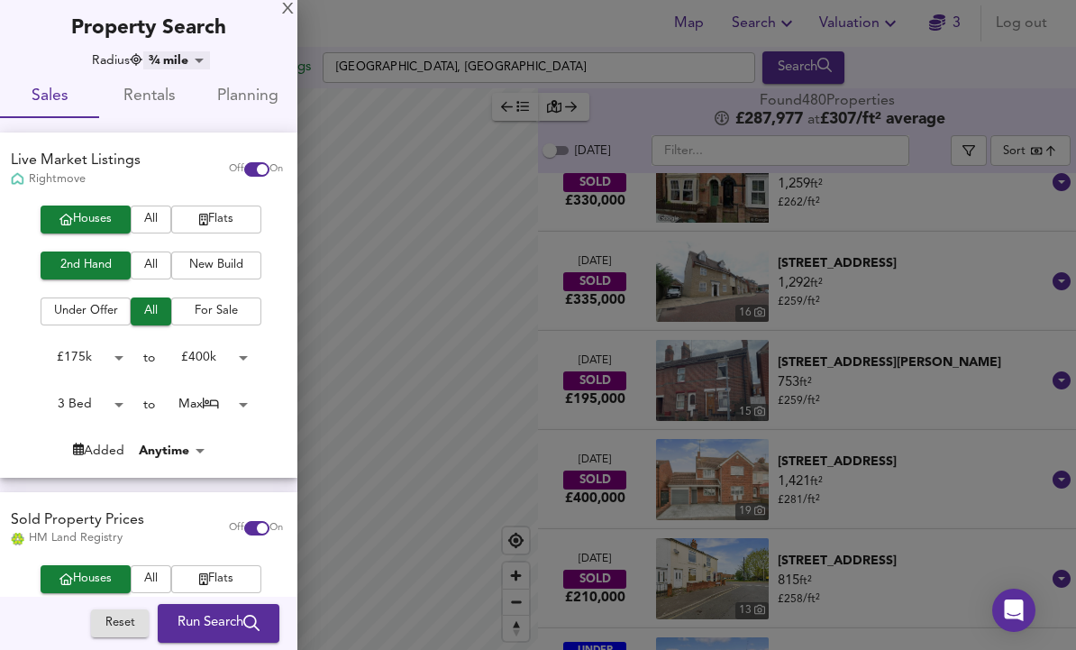
type input "1207"
click at [179, 117] on button "Rentals" at bounding box center [148, 96] width 99 height 43
checkbox input "false"
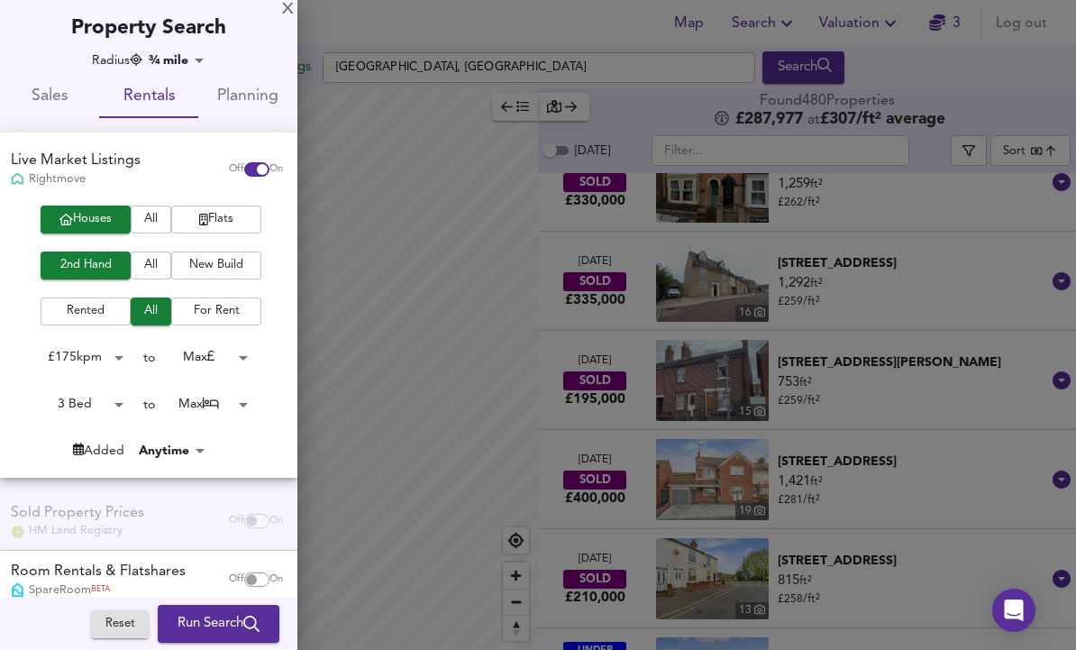
click at [50, 99] on span "Sales" at bounding box center [50, 97] width 78 height 28
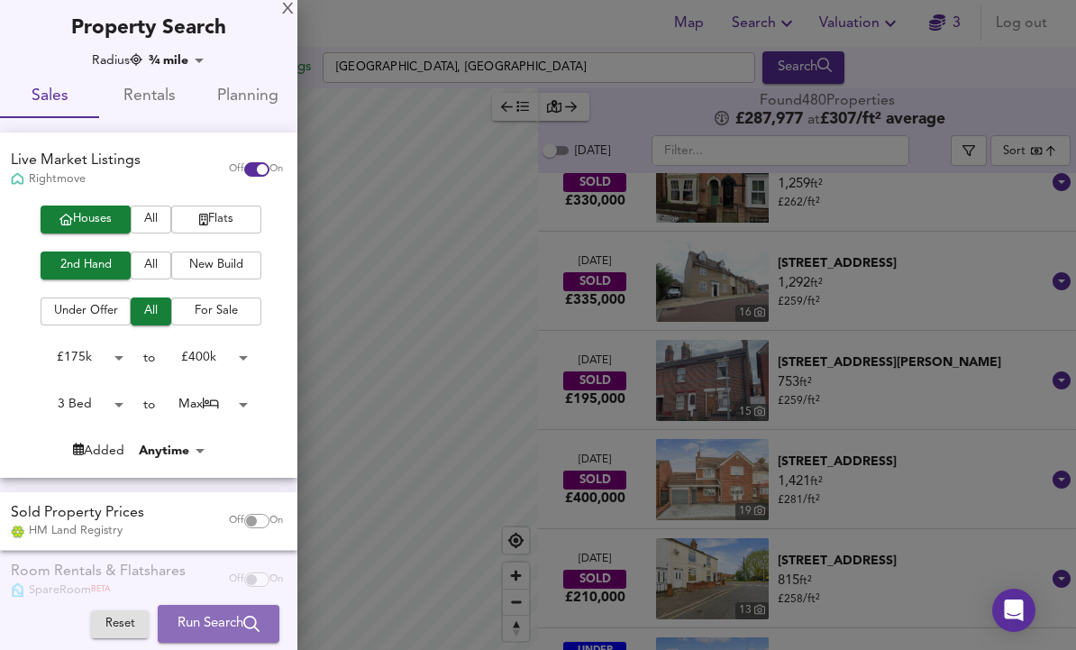
click at [240, 612] on span "Run Search" at bounding box center [219, 623] width 82 height 23
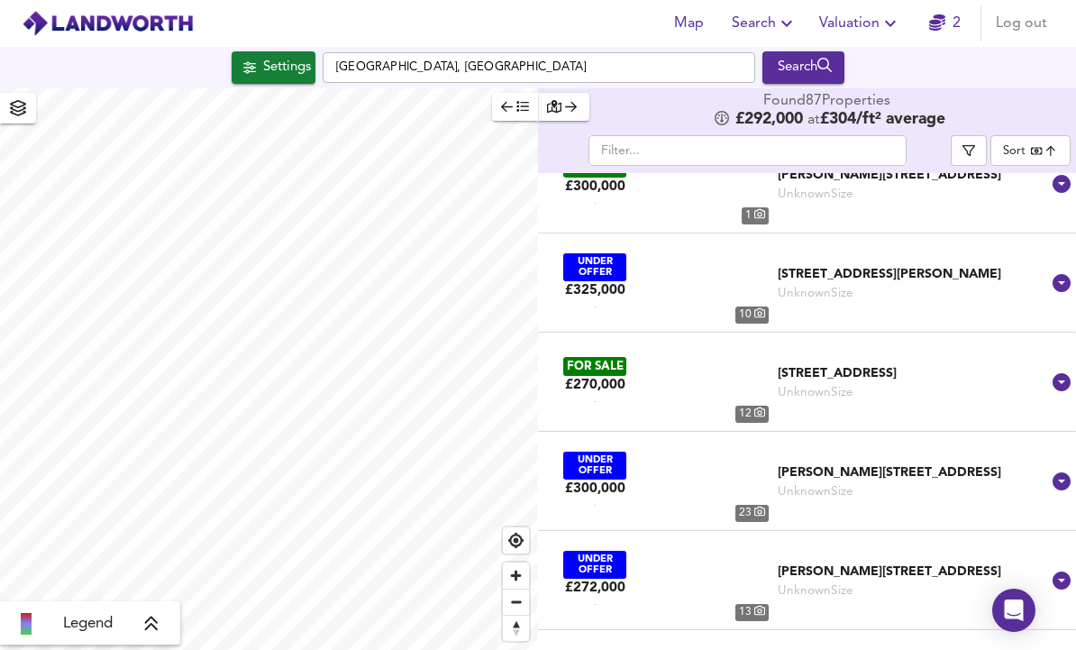
type input "bestdeal"
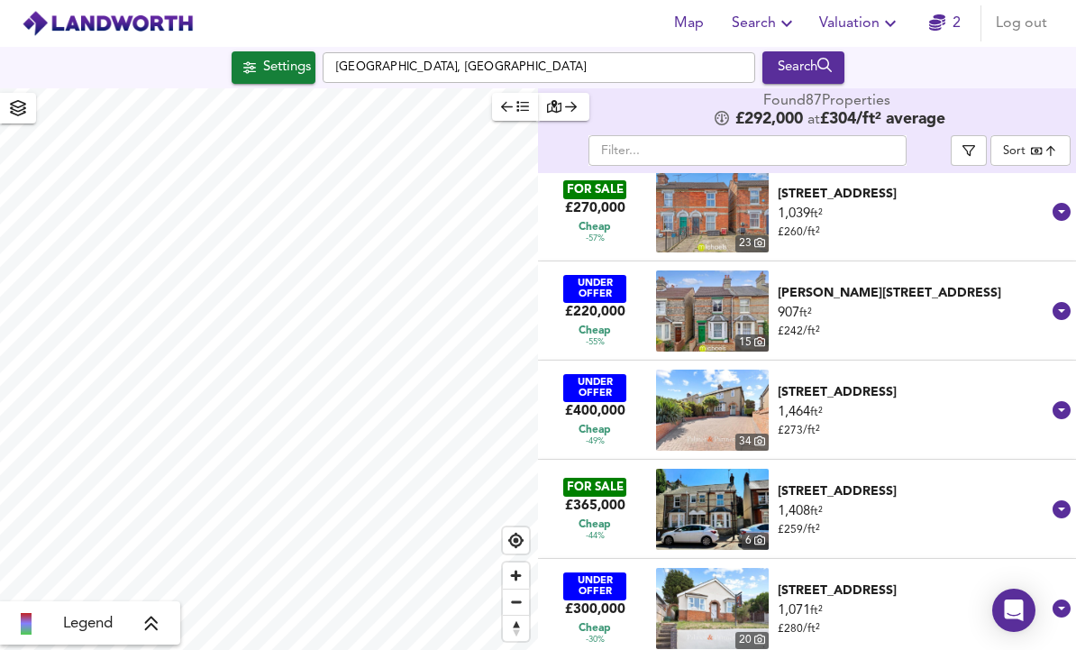
scroll to position [307, 0]
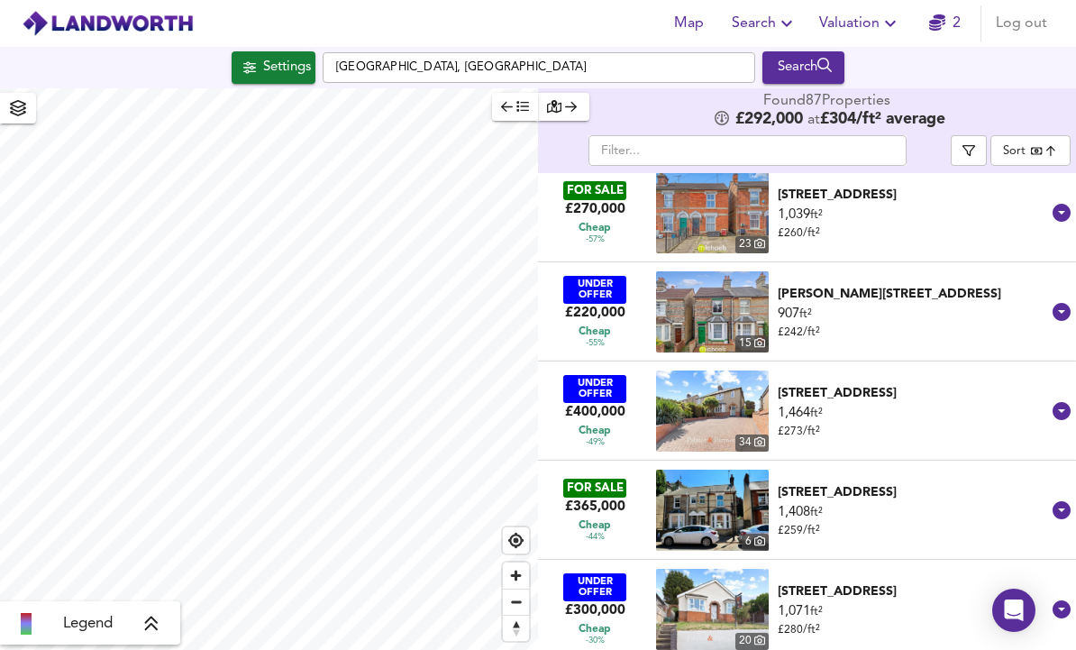
click at [1069, 501] on icon at bounding box center [1062, 510] width 18 height 18
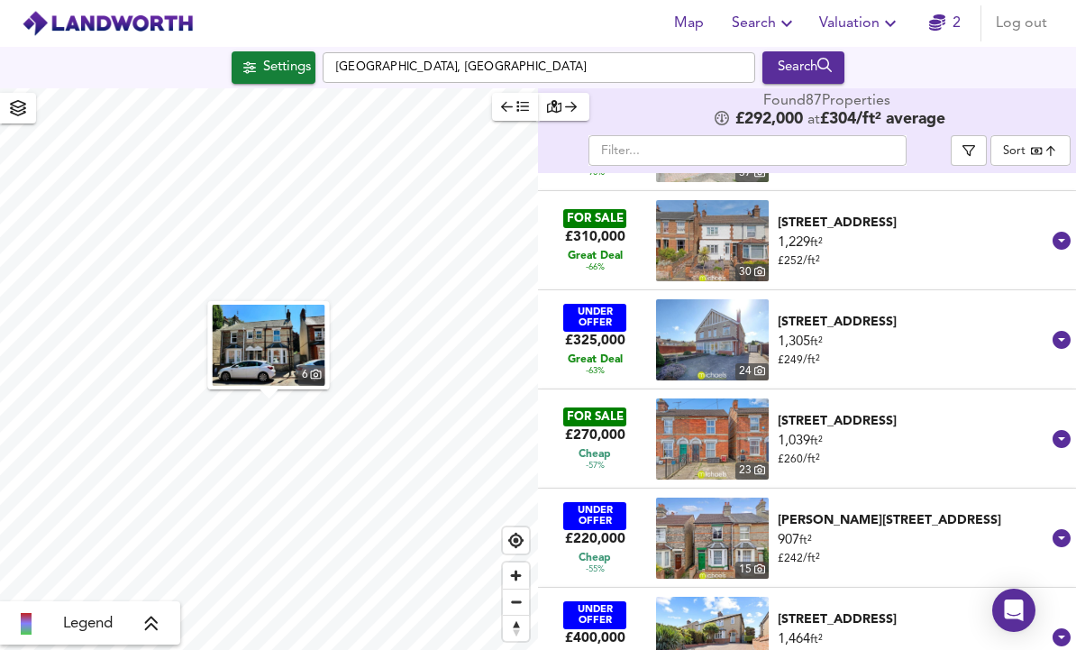
scroll to position [131, 0]
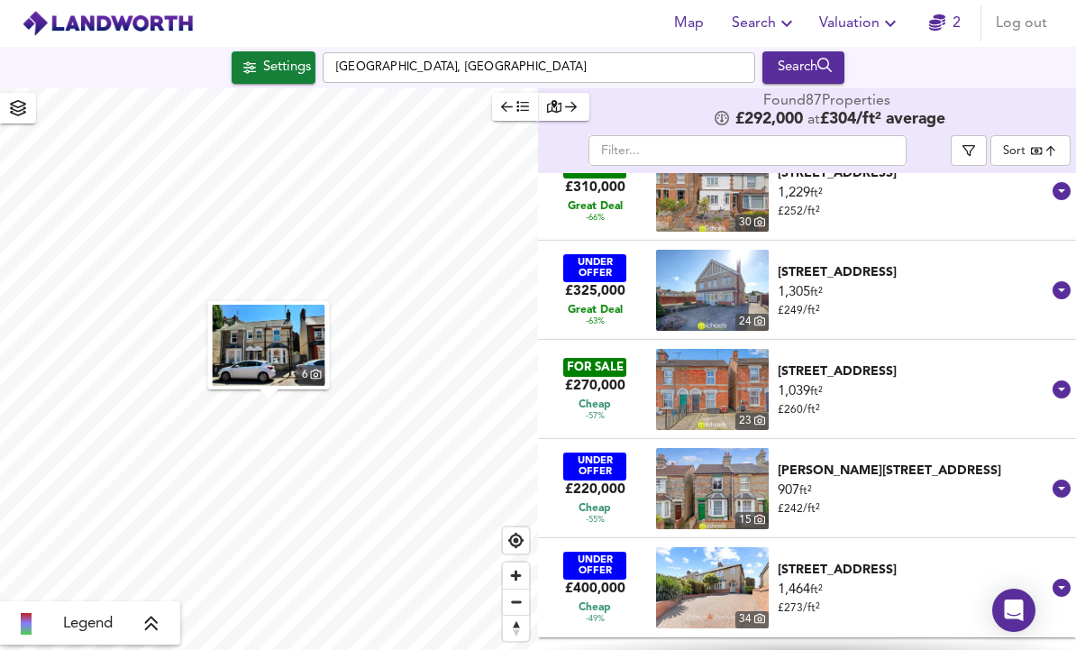
click at [1047, 561] on div "[STREET_ADDRESS]" at bounding box center [913, 570] width 270 height 18
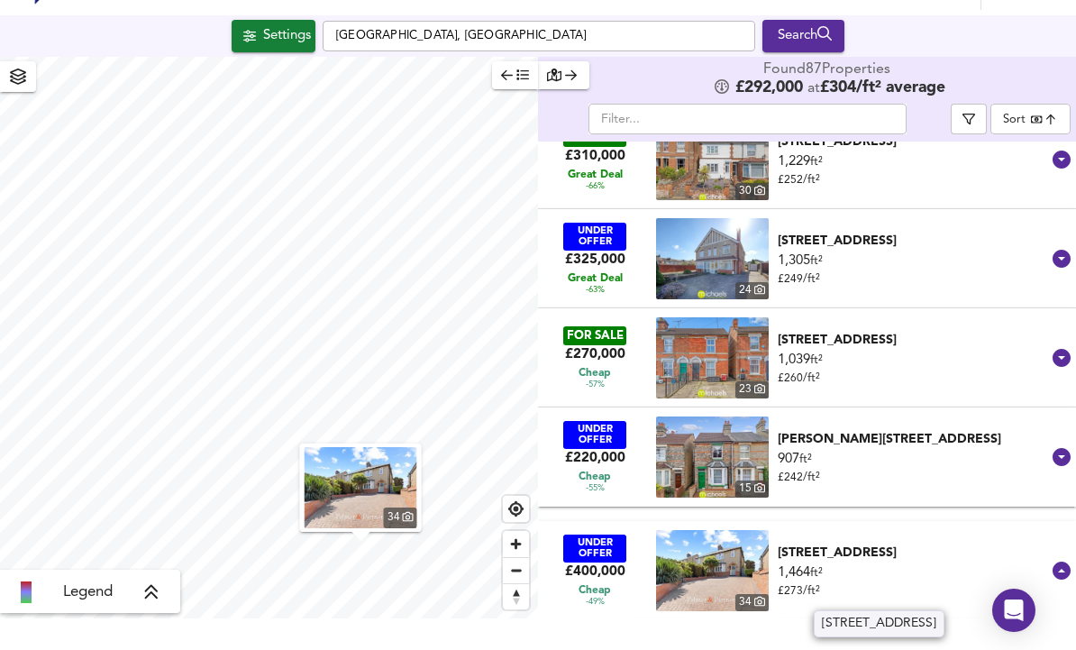
click at [1046, 430] on div "[PERSON_NAME][STREET_ADDRESS]" at bounding box center [913, 439] width 270 height 18
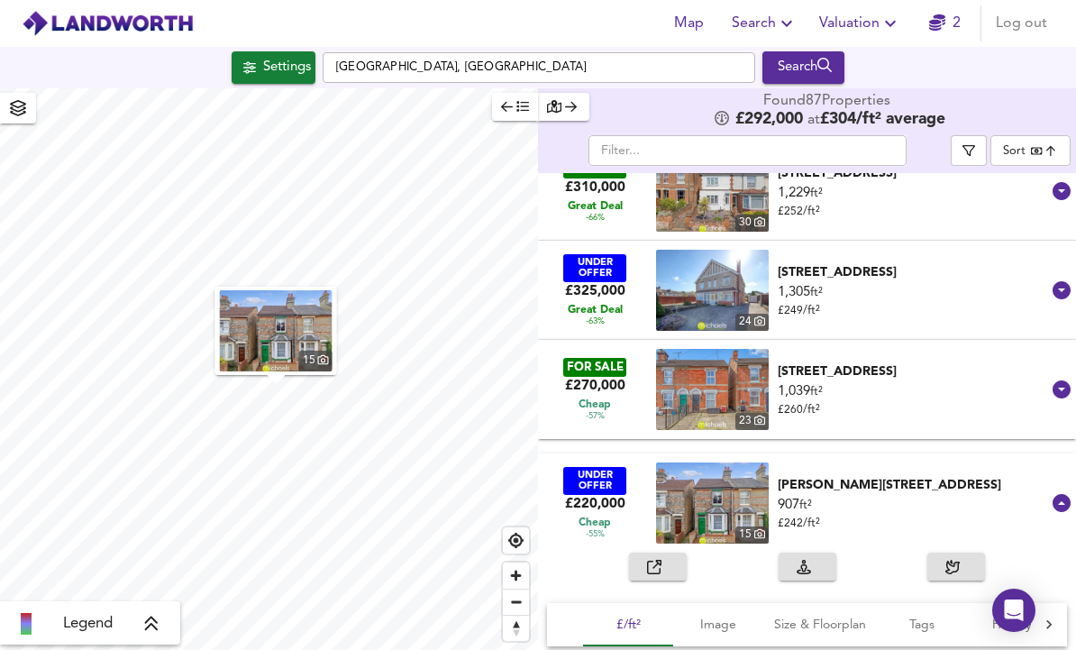
click at [1045, 362] on div "[STREET_ADDRESS]" at bounding box center [913, 371] width 270 height 18
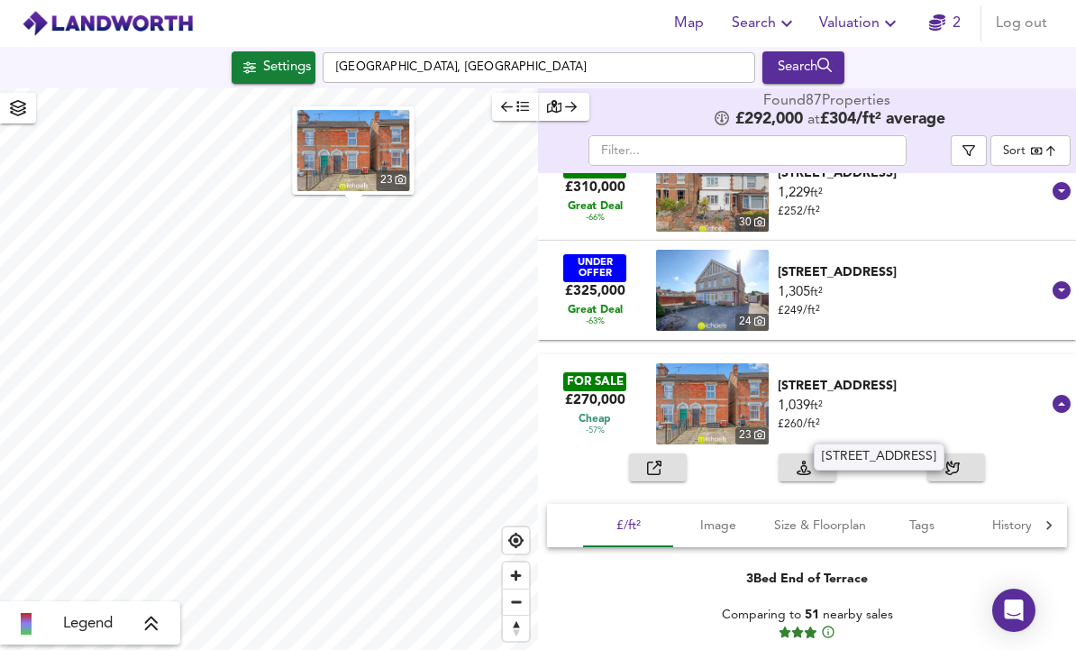
click at [904, 397] on div "1,039 ft² £ 260 / ft²" at bounding box center [913, 415] width 270 height 36
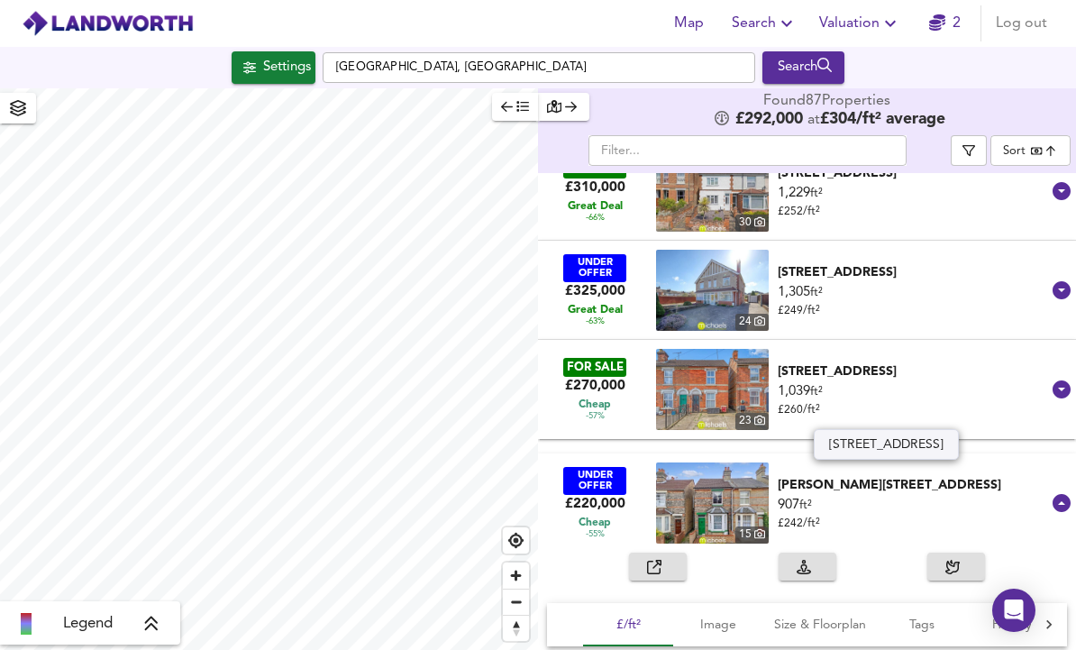
click at [949, 362] on div "[STREET_ADDRESS]" at bounding box center [913, 371] width 270 height 18
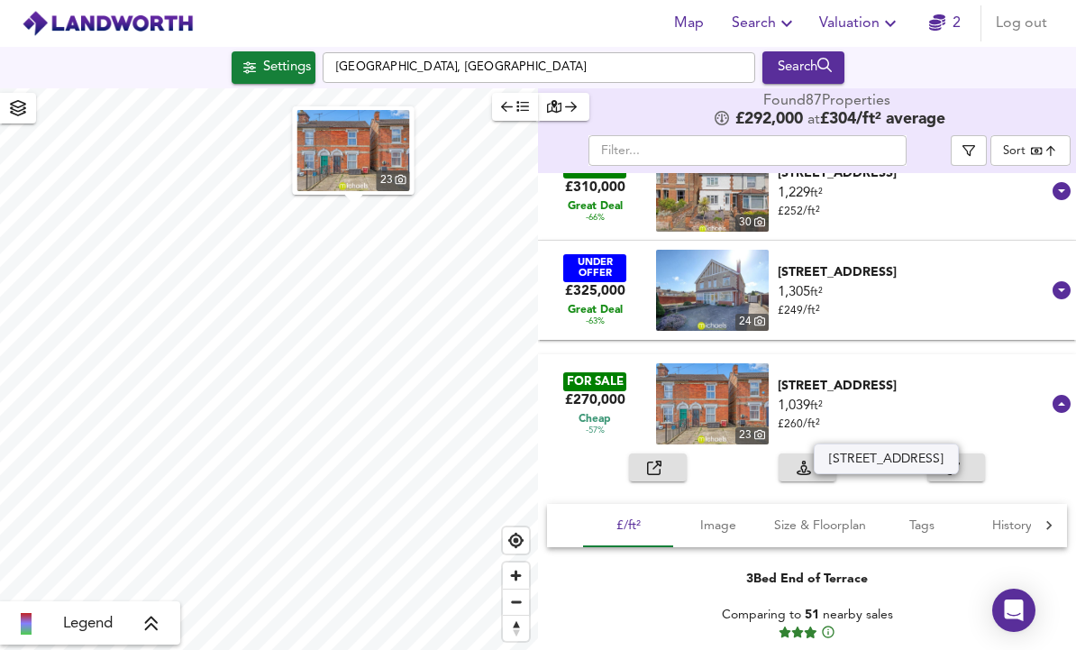
scroll to position [169, 0]
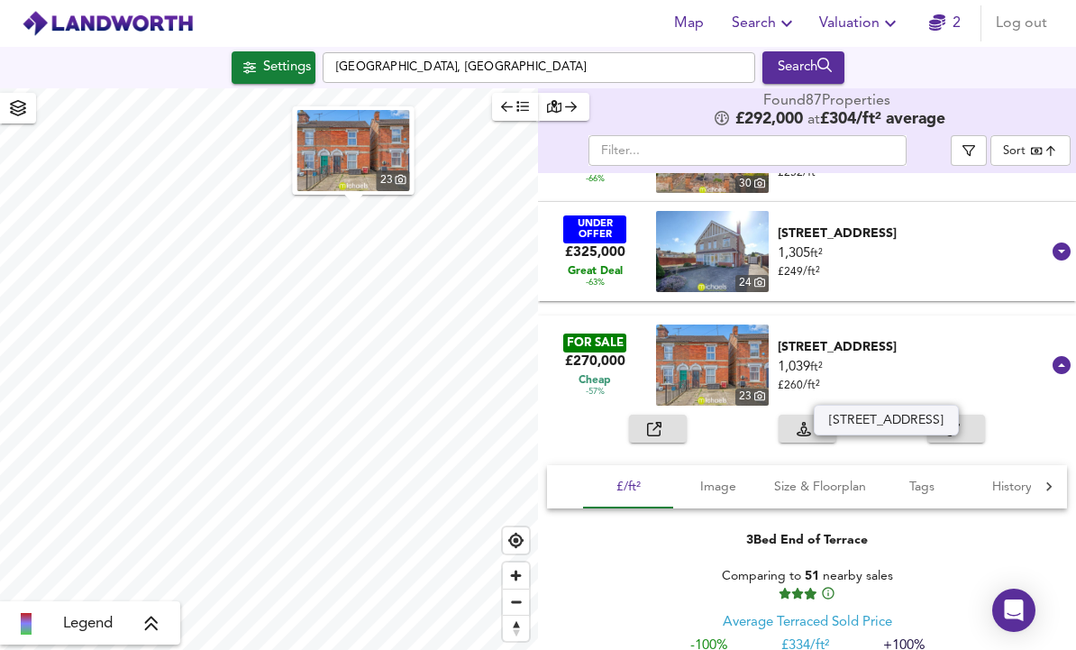
click at [662, 415] on button "button" at bounding box center [658, 429] width 58 height 28
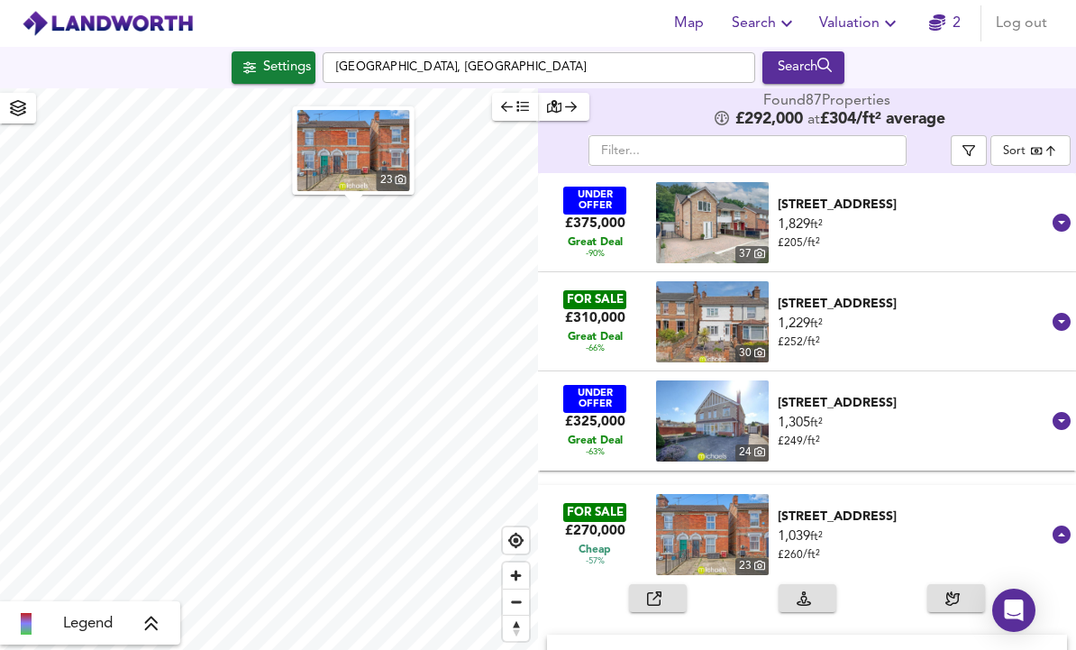
scroll to position [0, 0]
click at [977, 315] on div "1,229 ft² £ 252 / ft²" at bounding box center [913, 333] width 270 height 36
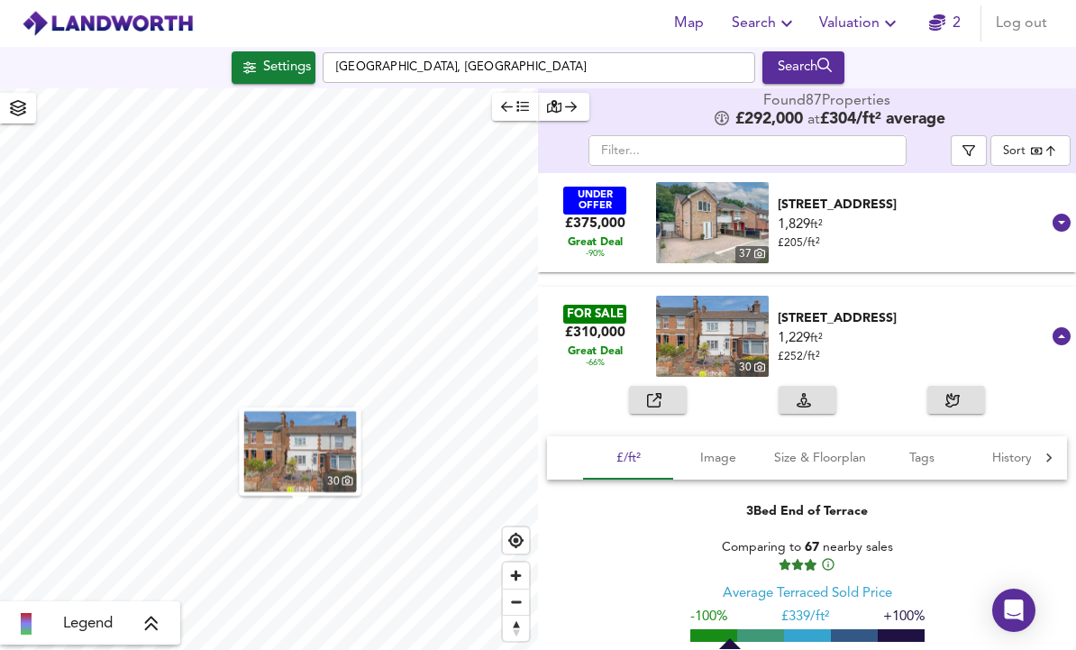
click at [979, 253] on div "UNDER OFFER £375,000 Great Deal -90% [STREET_ADDRESS] 1,829 ft² £ 205 / ft² [GE…" at bounding box center [796, 222] width 509 height 99
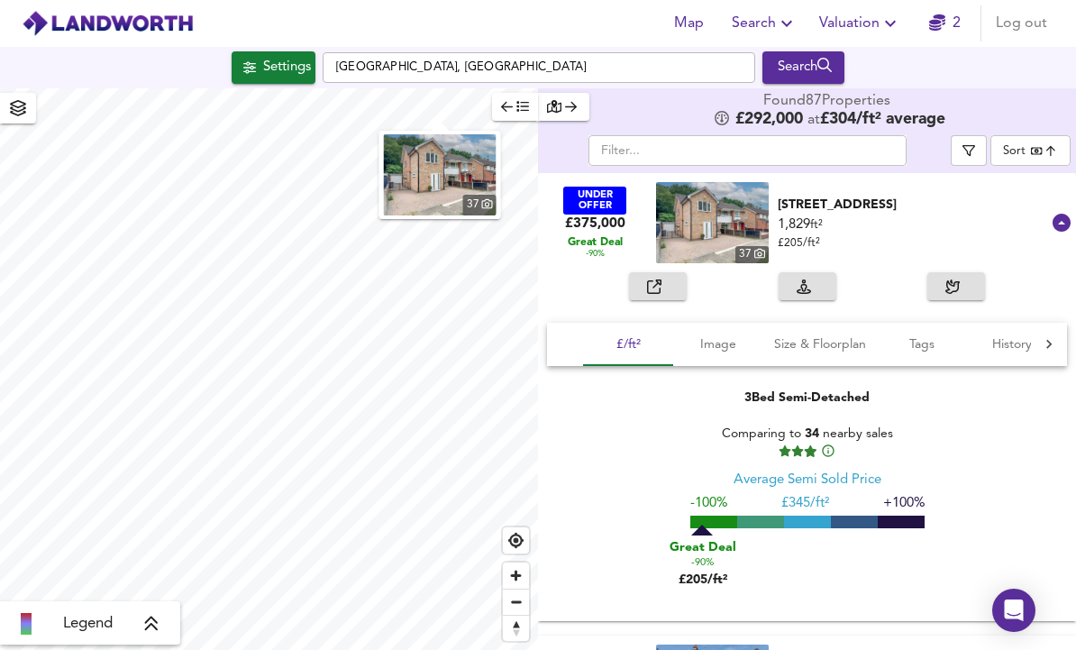
click at [675, 290] on span "button" at bounding box center [658, 286] width 40 height 21
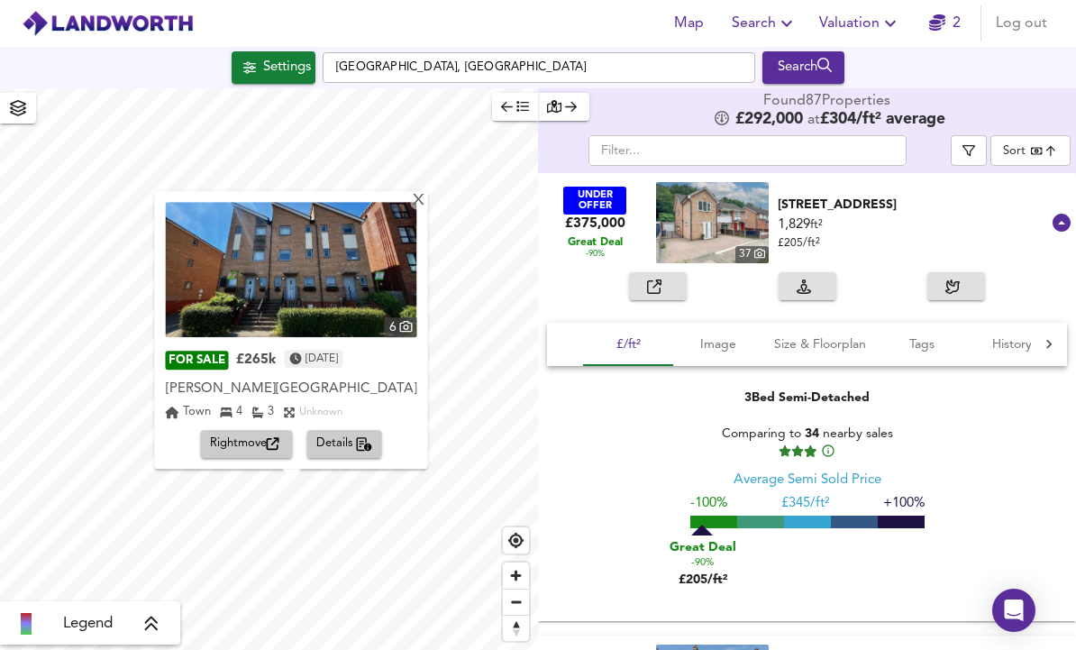
click at [251, 273] on img at bounding box center [291, 269] width 251 height 135
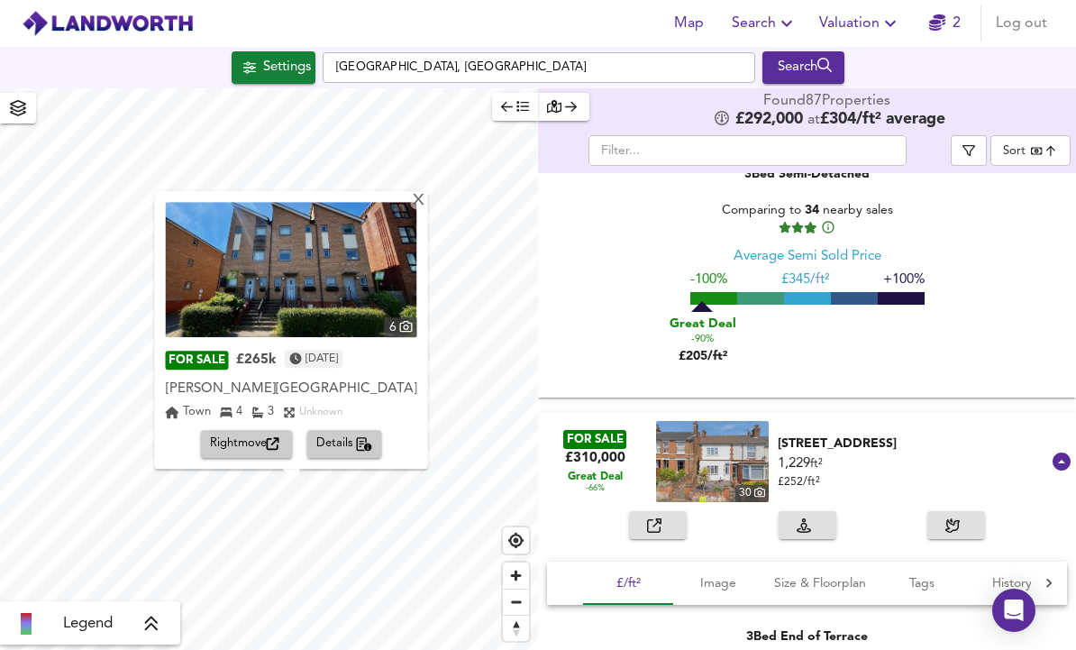
scroll to position [214, 0]
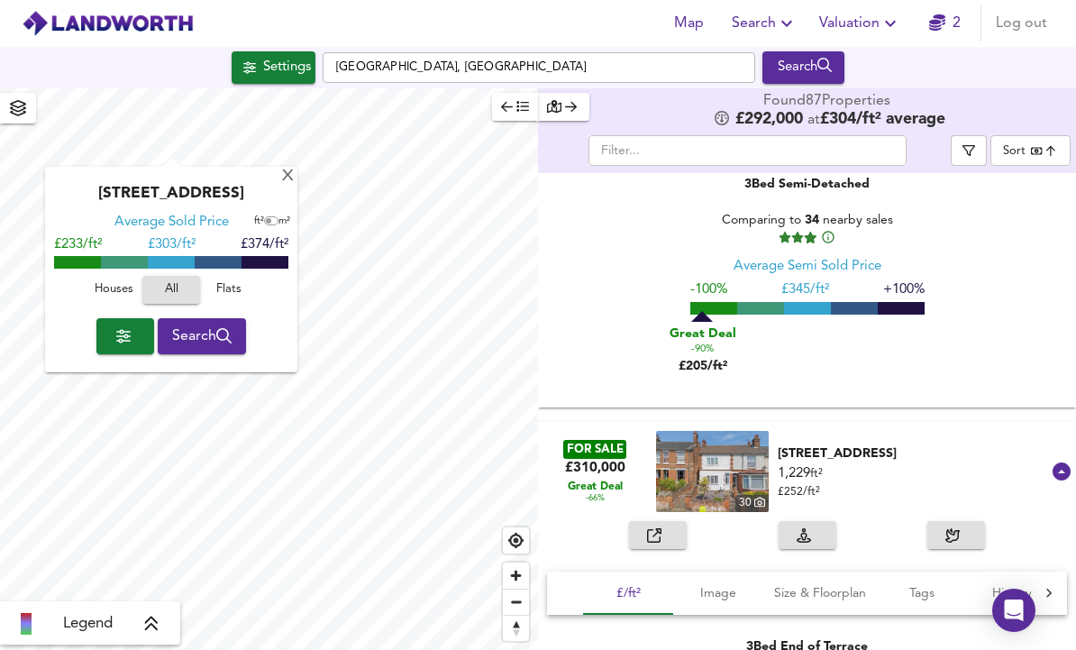
click at [290, 185] on div "X" at bounding box center [287, 177] width 15 height 17
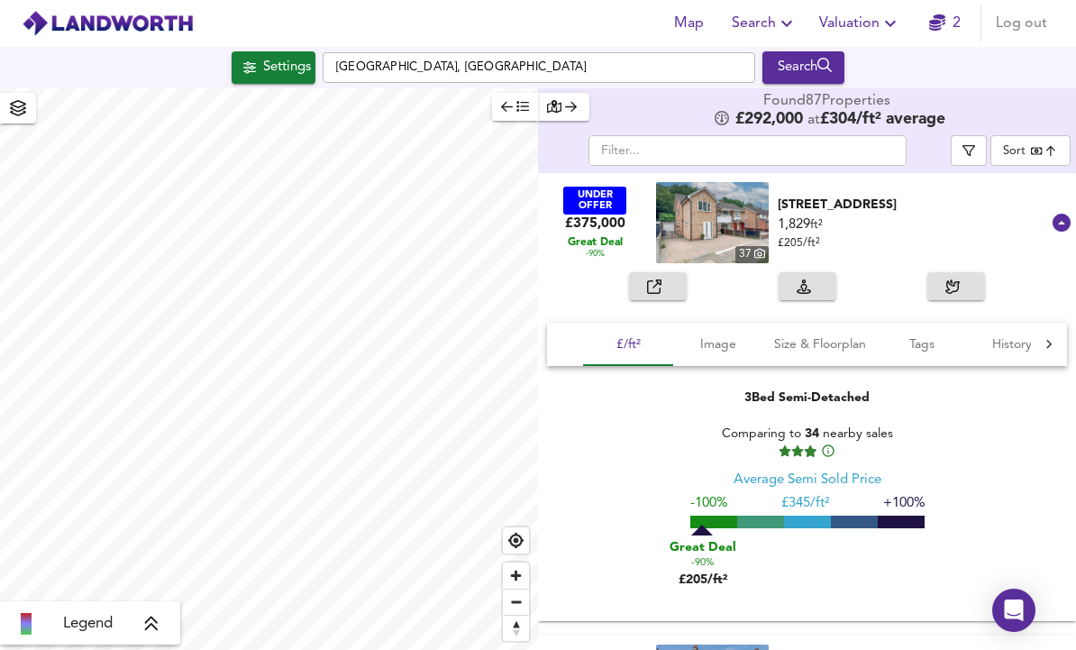
scroll to position [0, 0]
click at [835, 159] on input "text" at bounding box center [748, 150] width 318 height 31
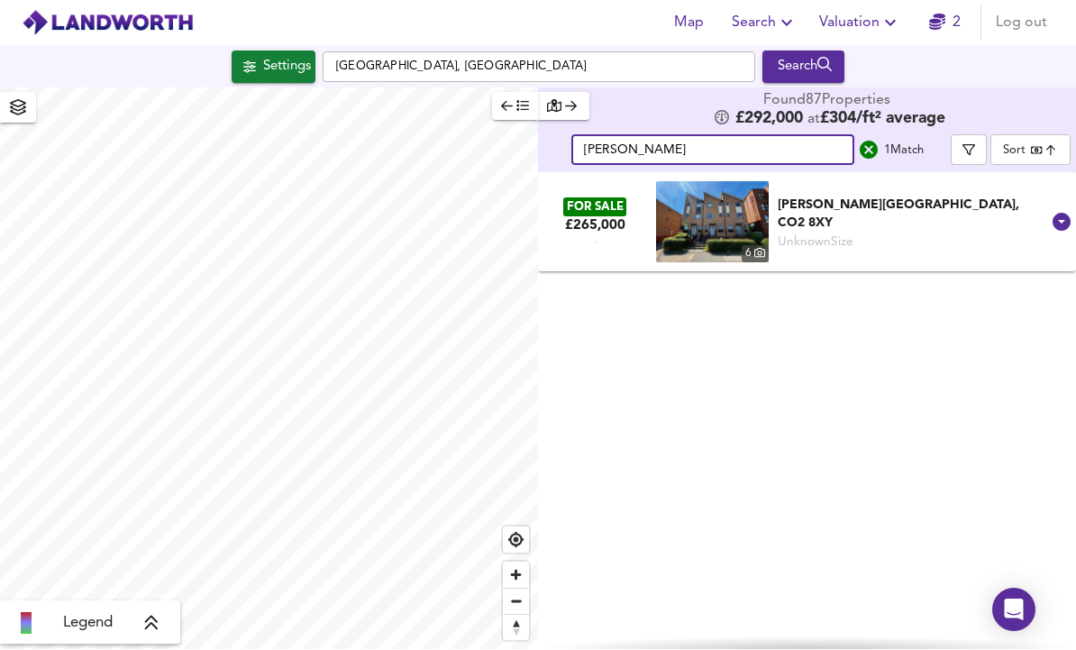
type input "[PERSON_NAME]"
click at [1018, 234] on div "Unknown Size" at bounding box center [913, 242] width 270 height 17
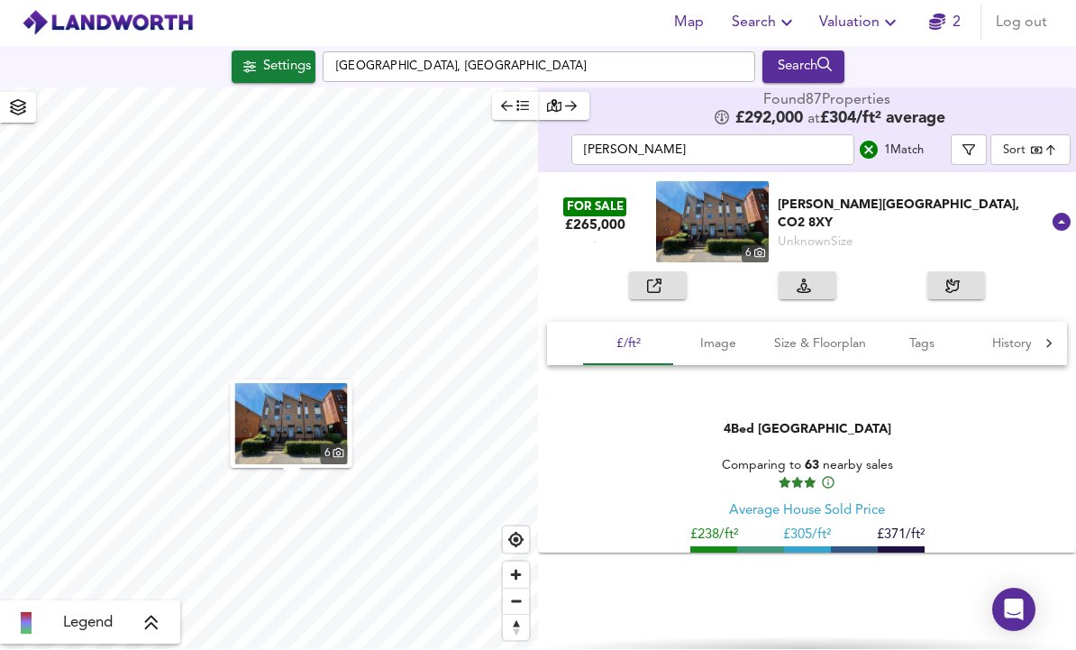
scroll to position [60, 0]
